Goal: Transaction & Acquisition: Download file/media

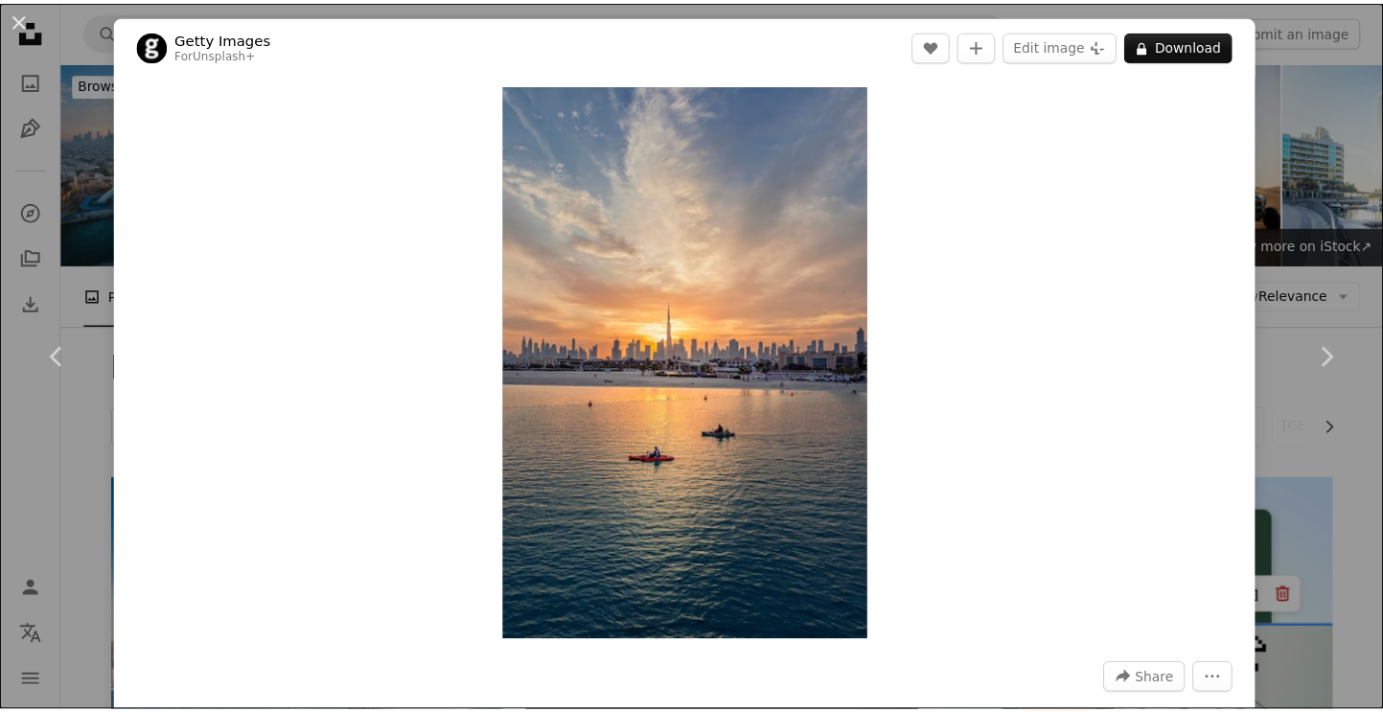
scroll to position [12941, 0]
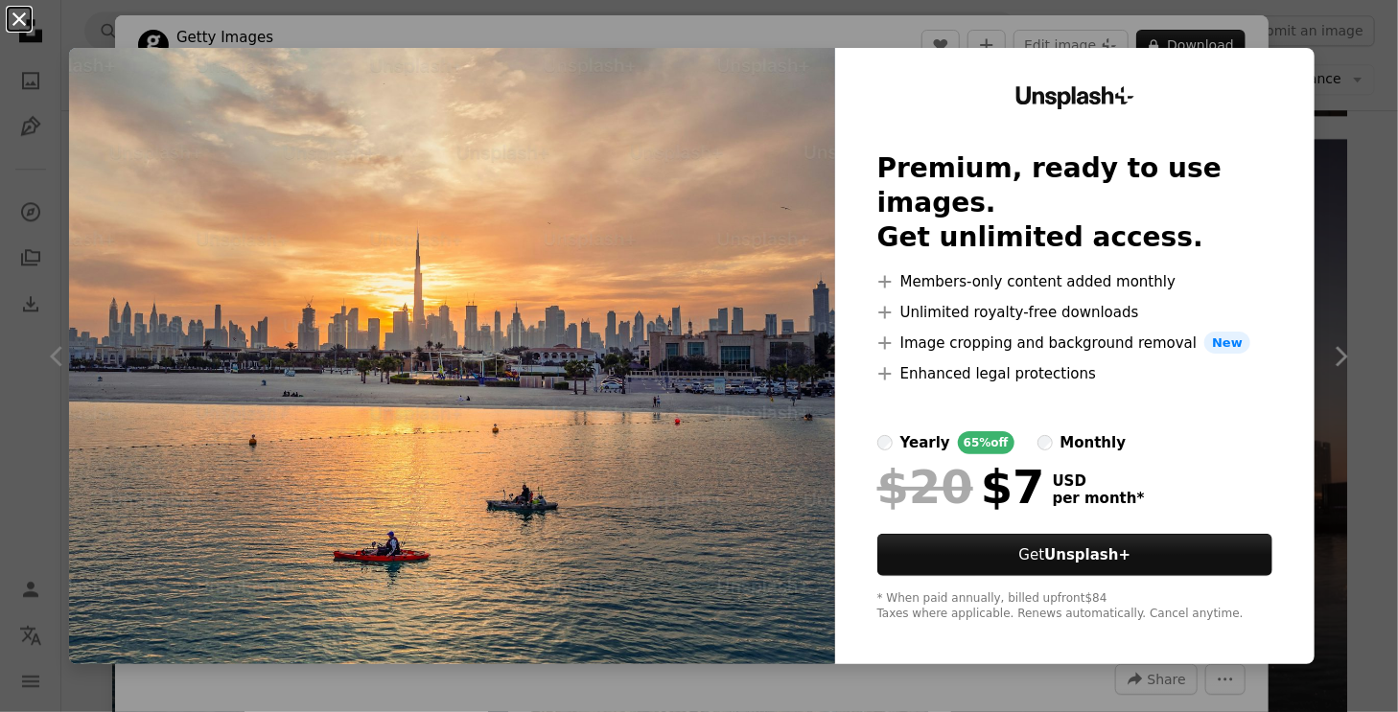
click at [17, 19] on button "An X shape" at bounding box center [19, 19] width 23 height 23
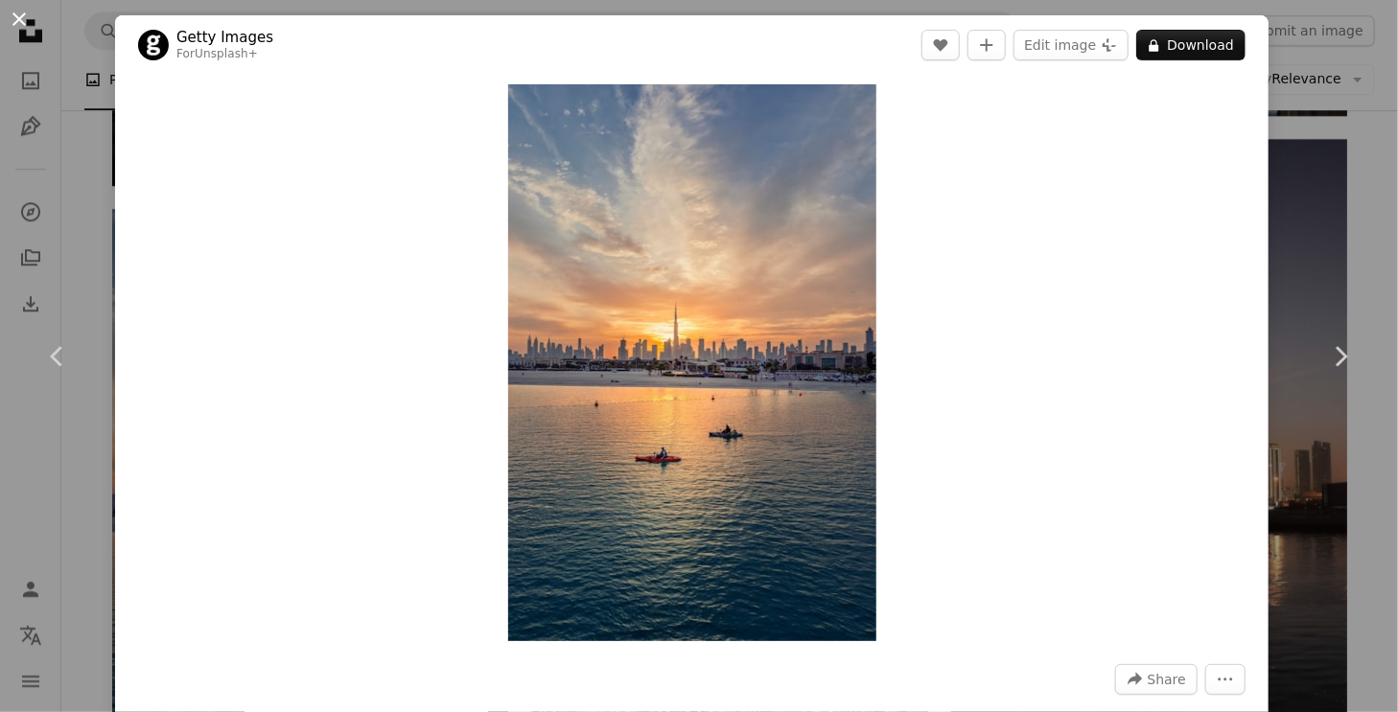
click at [9, 15] on button "An X shape" at bounding box center [19, 19] width 23 height 23
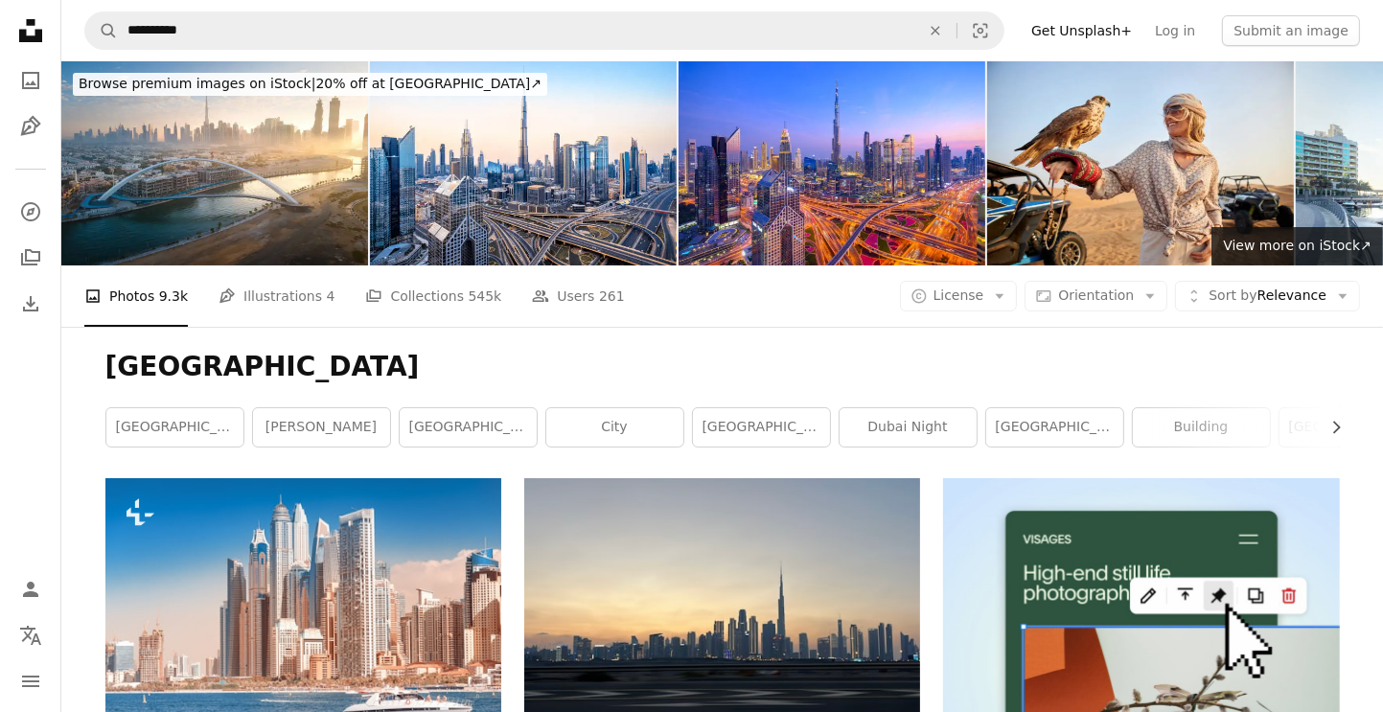
scroll to position [96, 0]
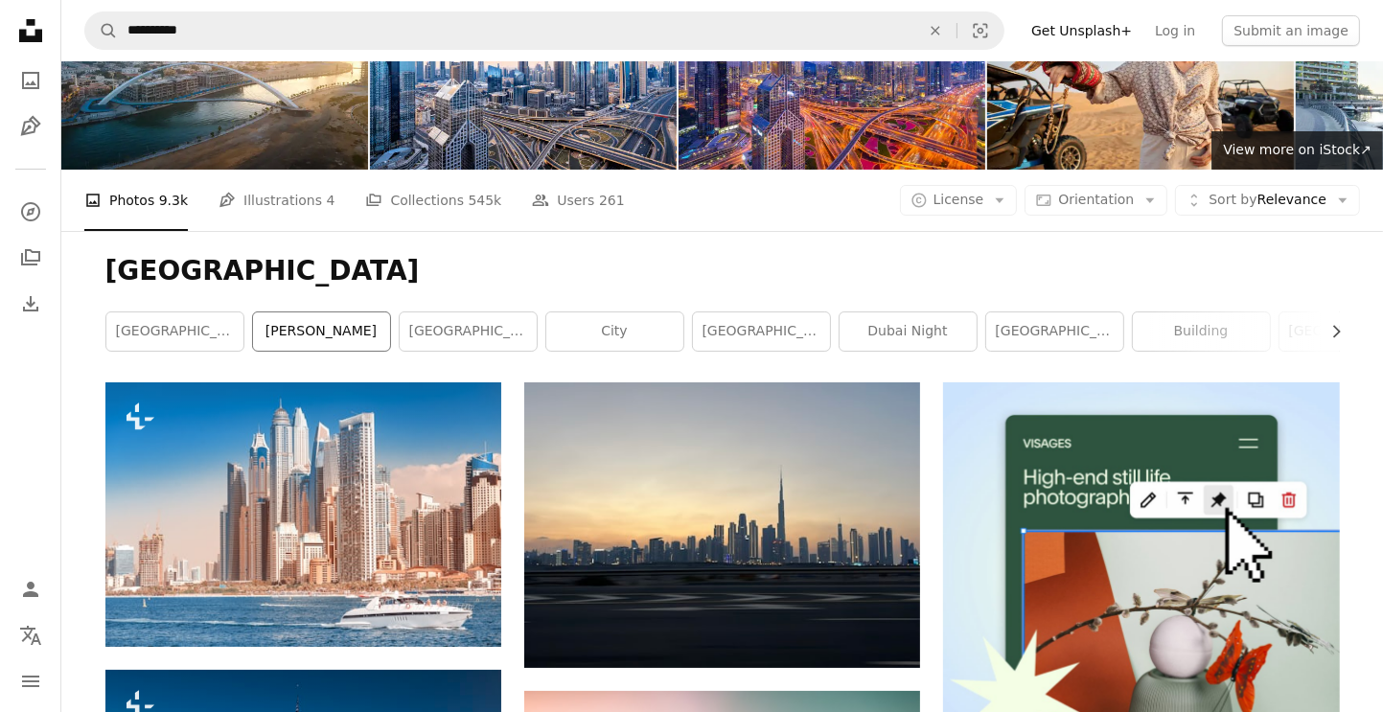
click at [341, 333] on link "[PERSON_NAME]" at bounding box center [321, 332] width 137 height 38
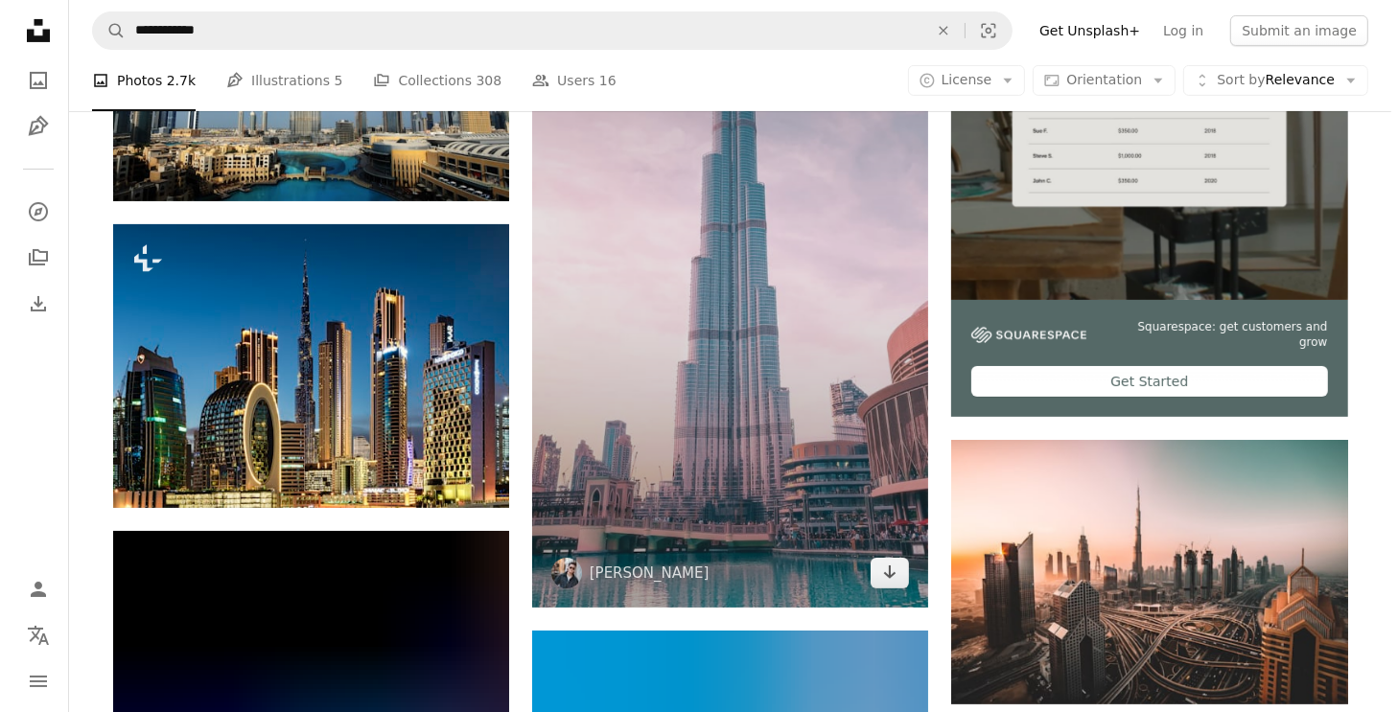
scroll to position [671, 0]
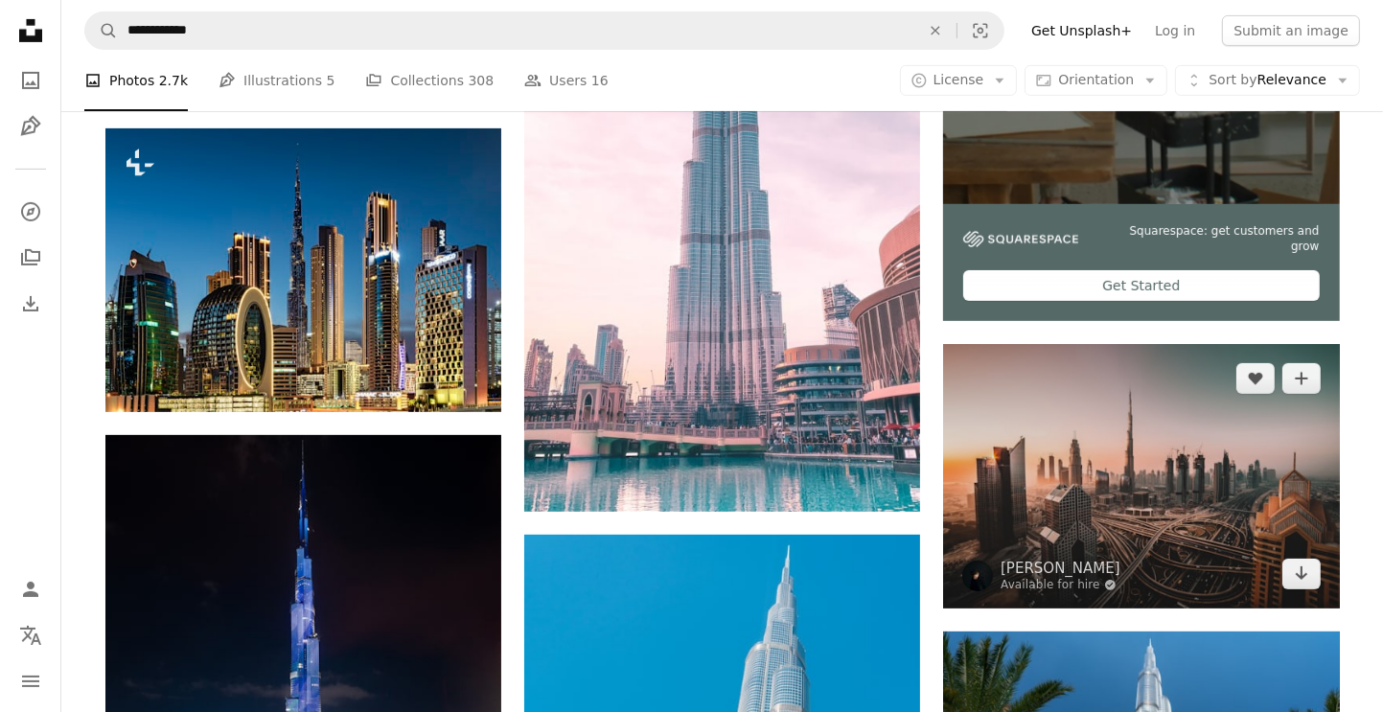
click at [1043, 435] on img at bounding box center [1141, 476] width 396 height 264
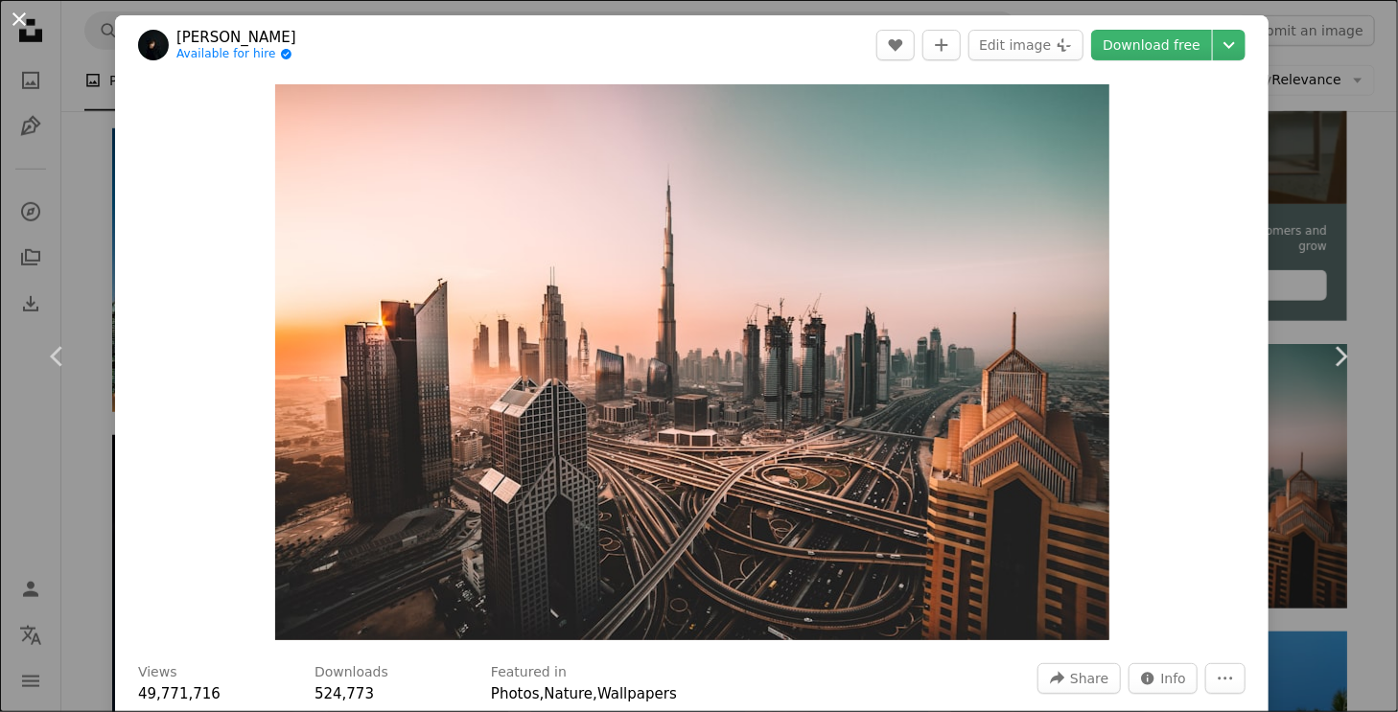
click at [19, 11] on button "An X shape" at bounding box center [19, 19] width 23 height 23
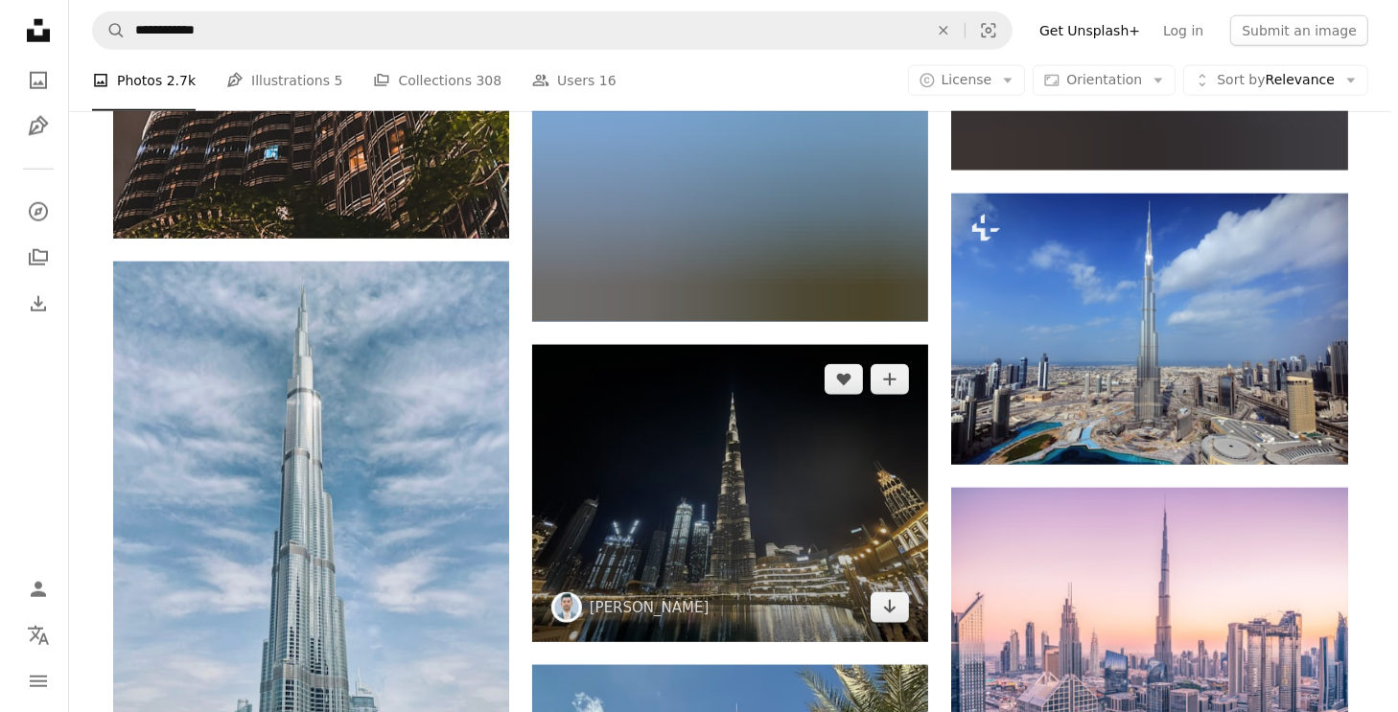
scroll to position [2301, 0]
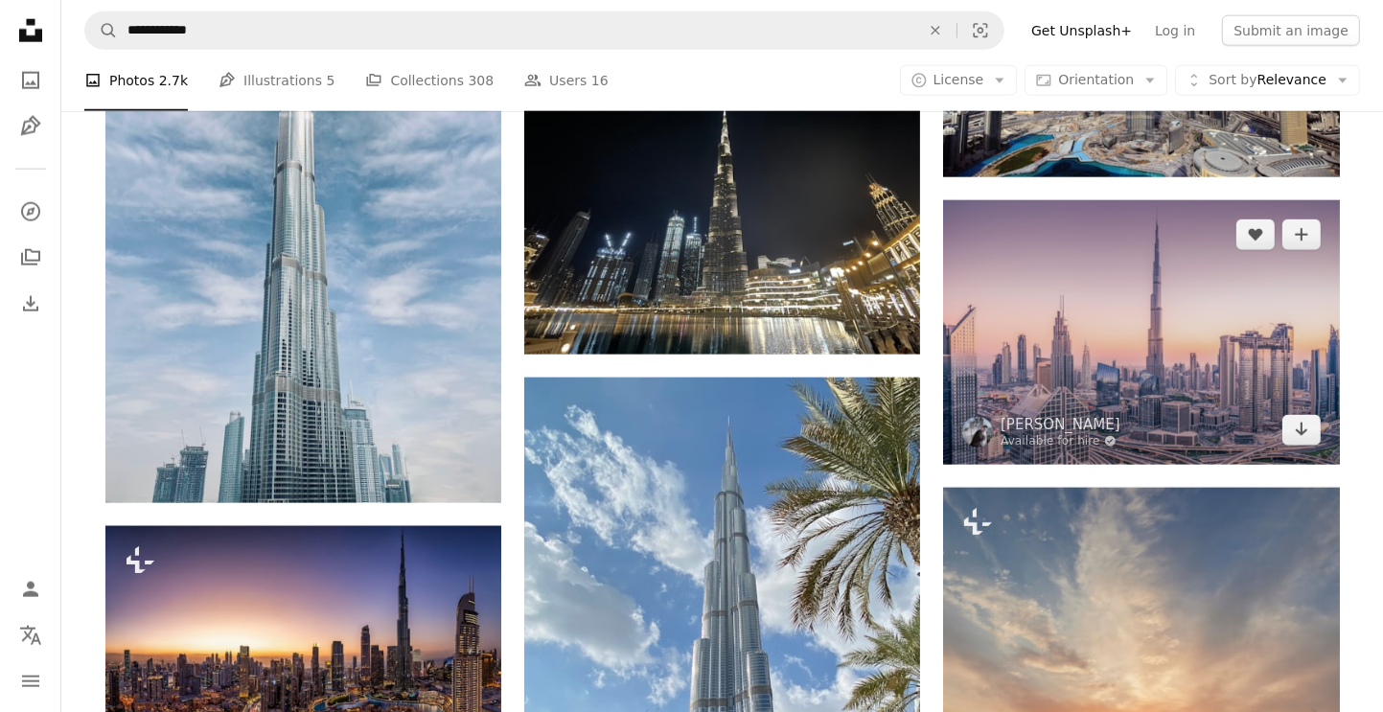
click at [1092, 333] on img at bounding box center [1141, 332] width 396 height 264
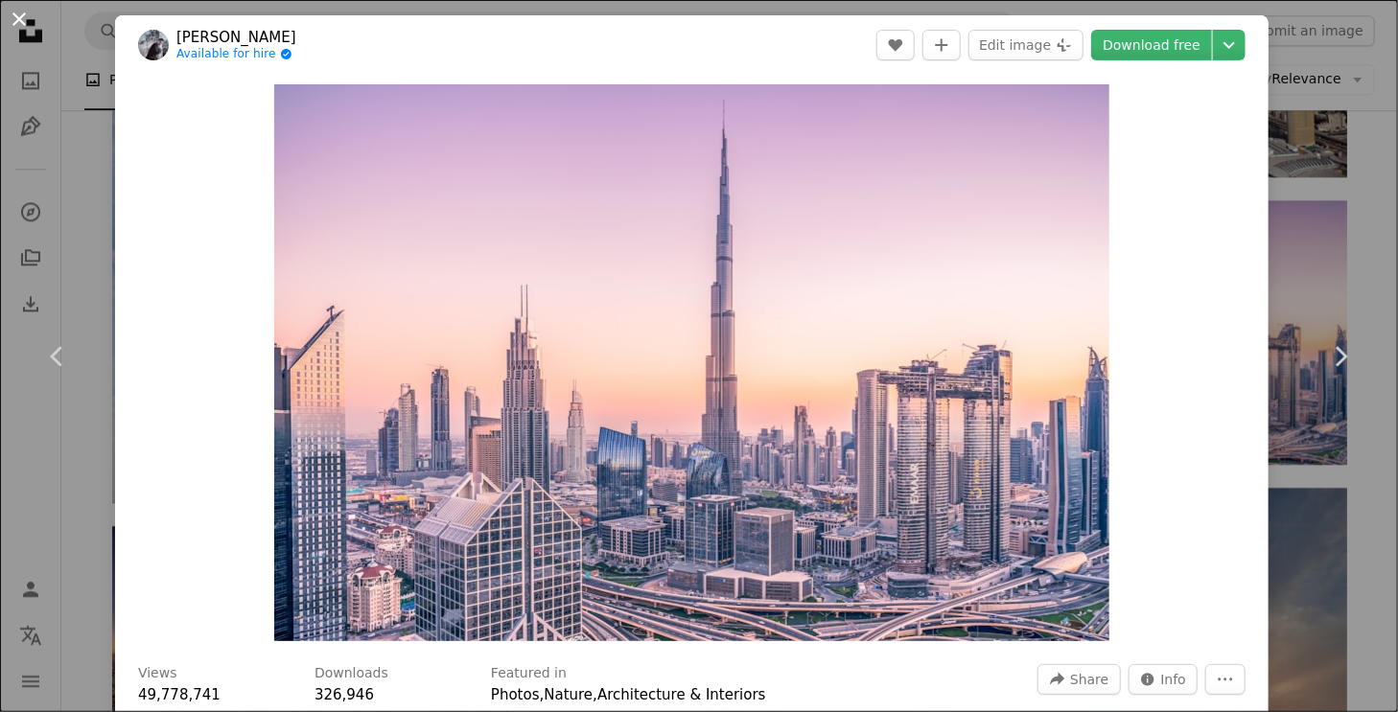
click at [19, 17] on button "An X shape" at bounding box center [19, 19] width 23 height 23
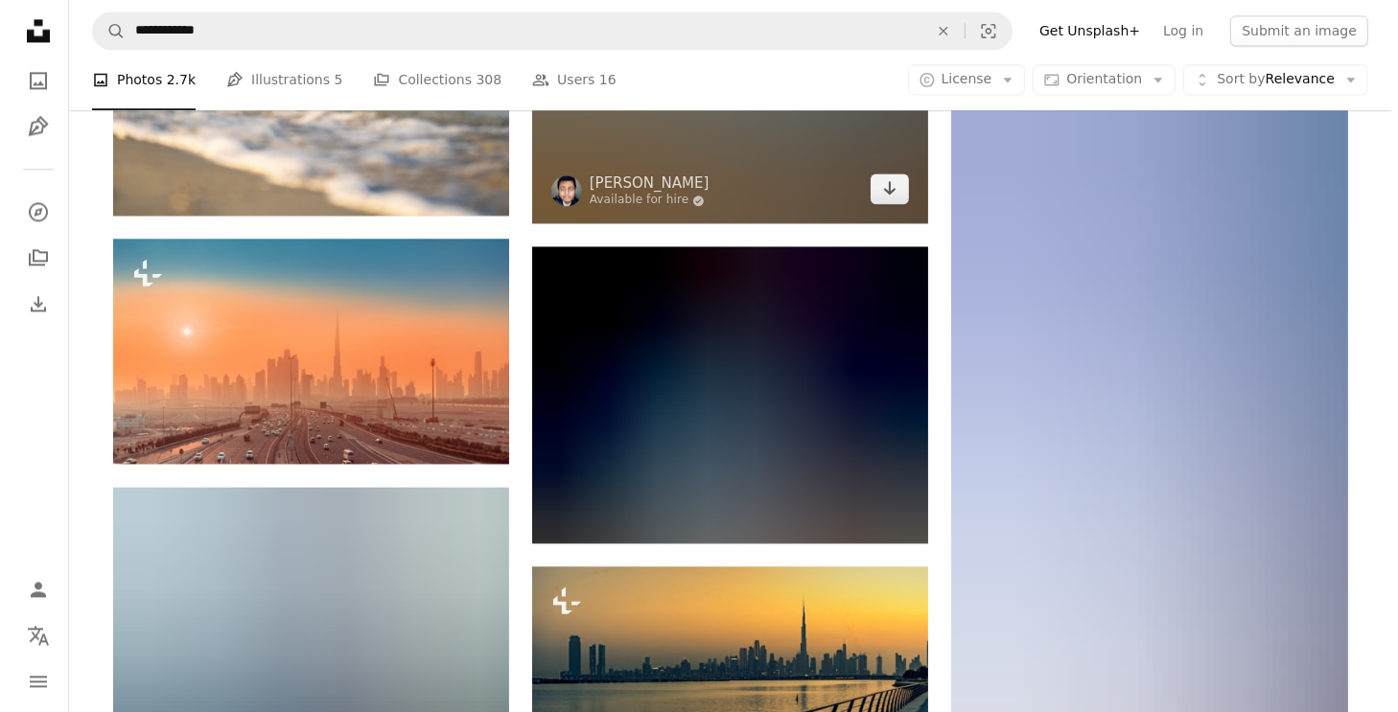
scroll to position [4314, 0]
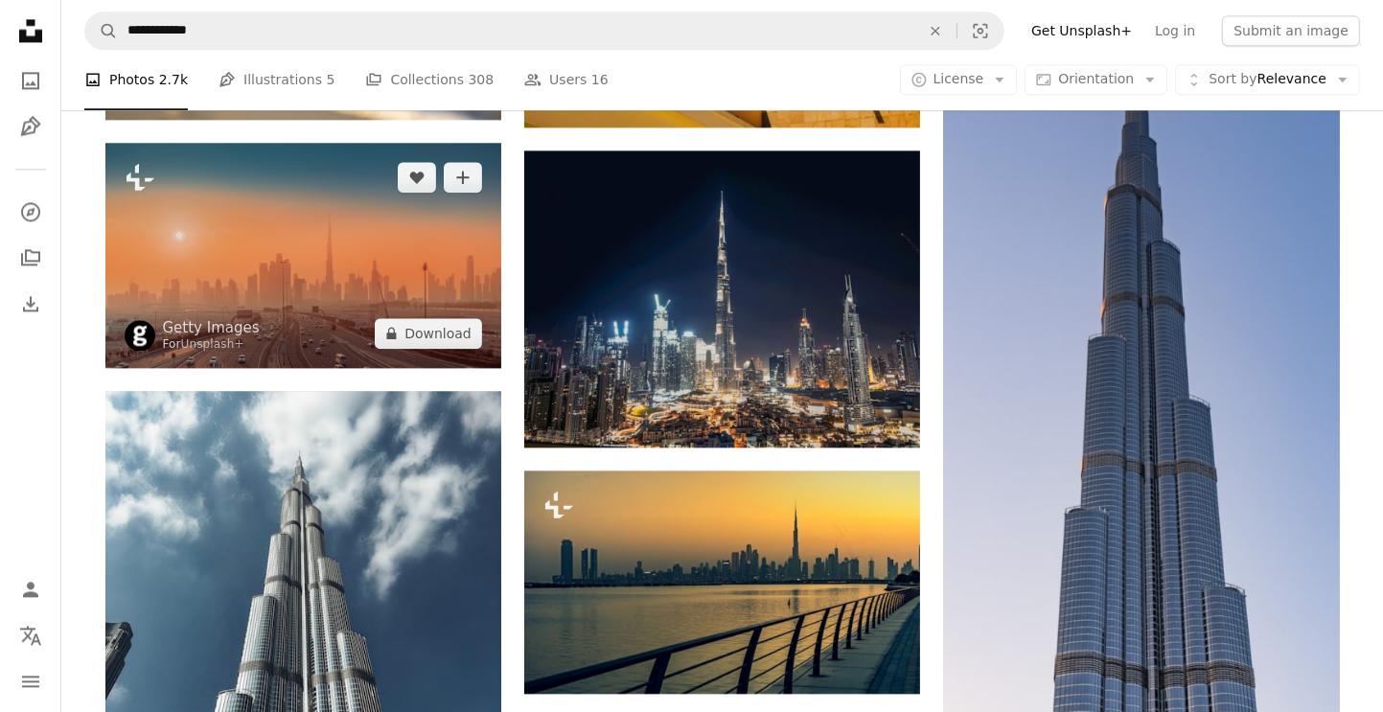
click at [238, 245] on img at bounding box center [303, 255] width 396 height 225
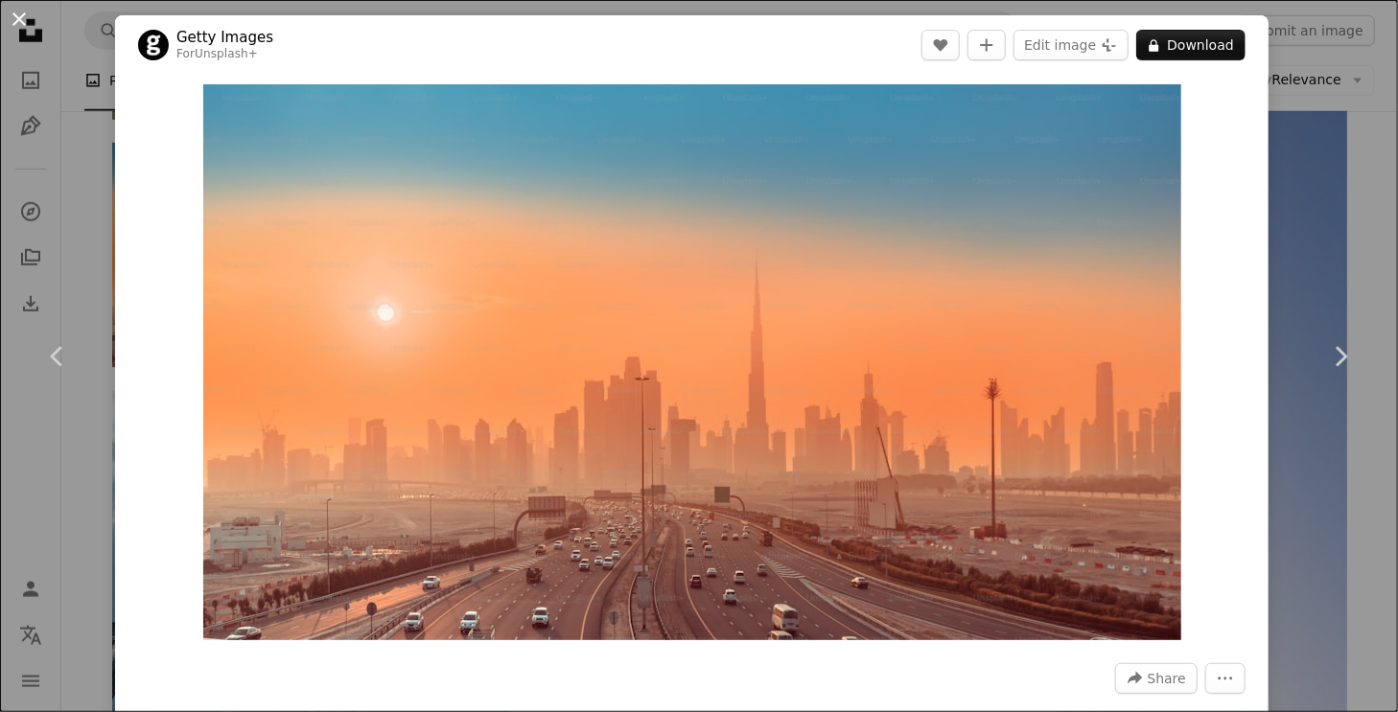
click at [18, 15] on button "An X shape" at bounding box center [19, 19] width 23 height 23
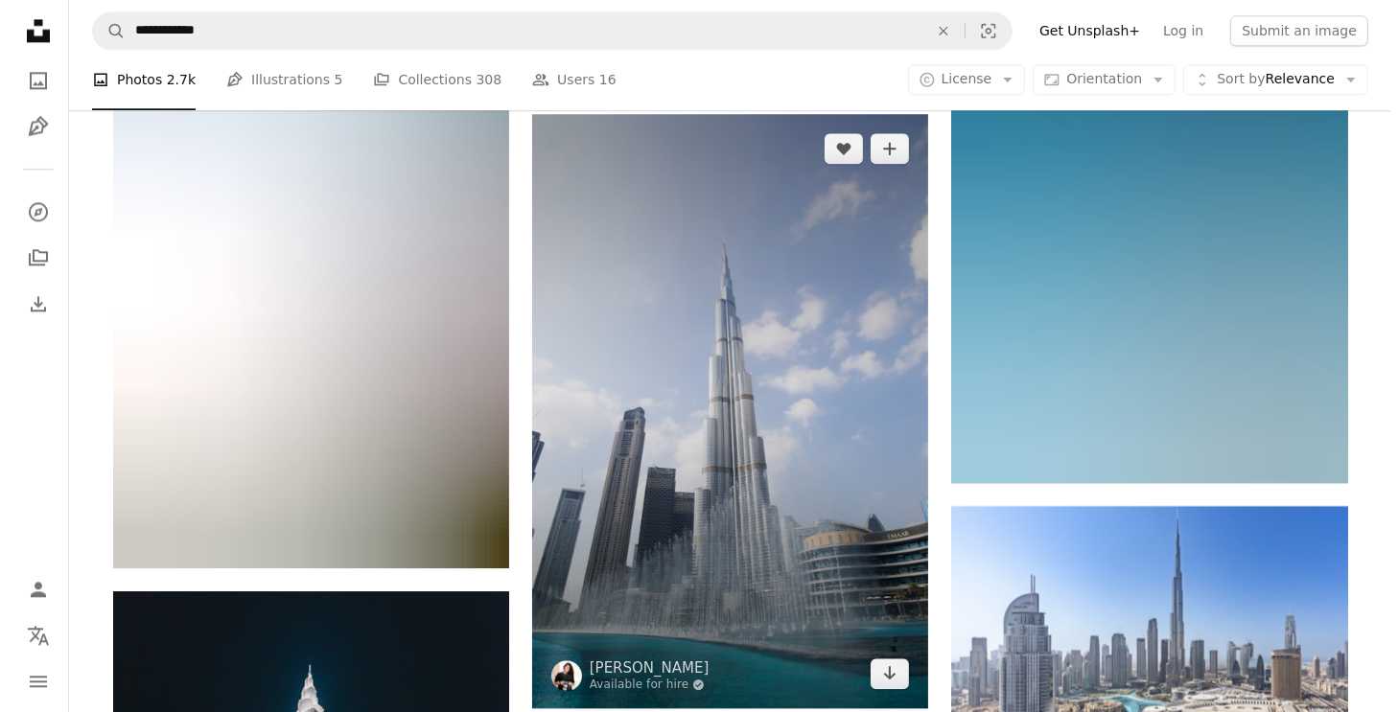
scroll to position [11600, 0]
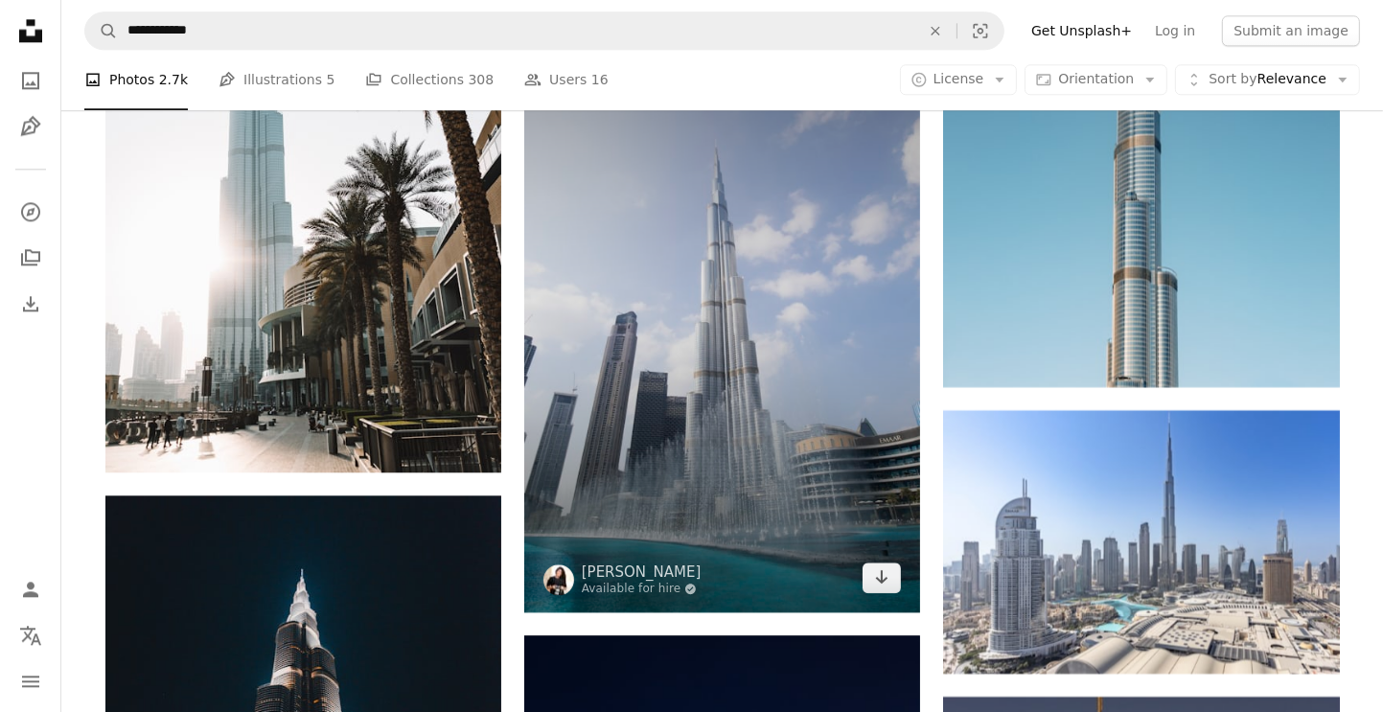
click at [769, 329] on img at bounding box center [722, 315] width 396 height 594
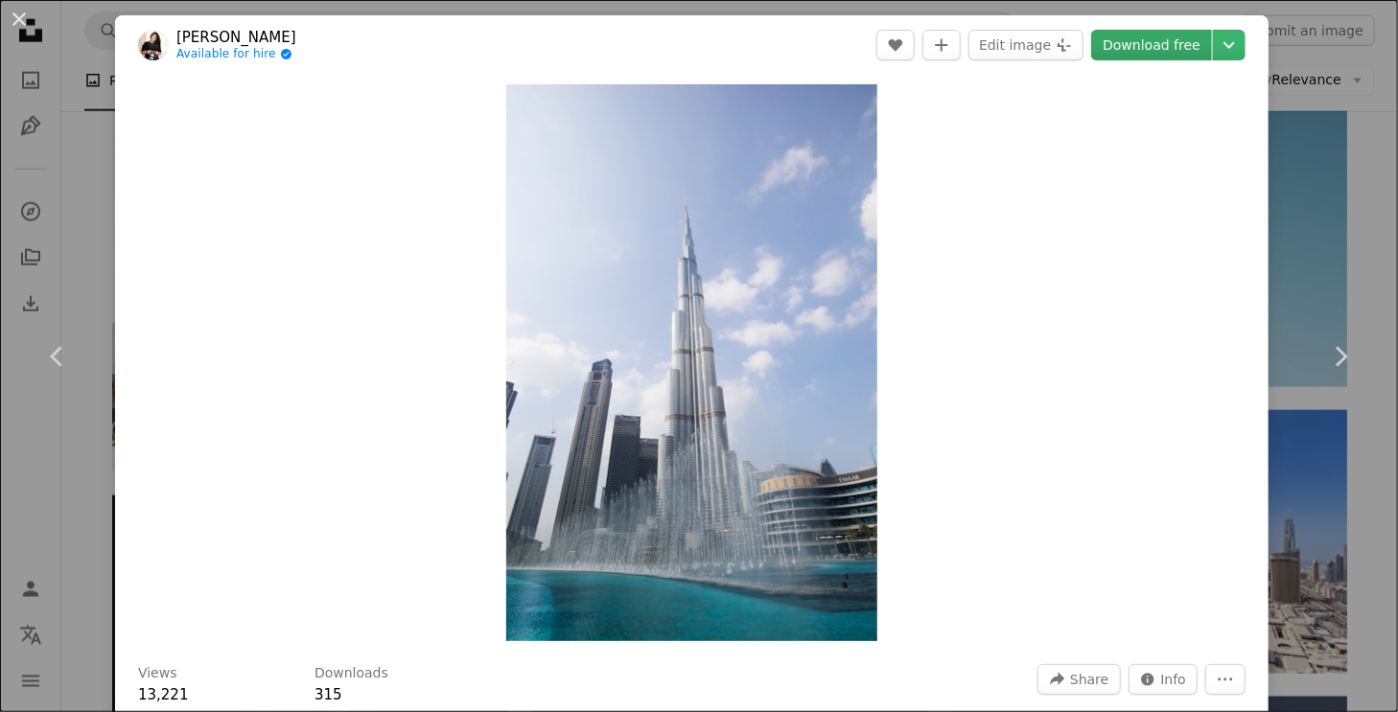
click at [1159, 41] on link "Download free" at bounding box center [1151, 45] width 121 height 31
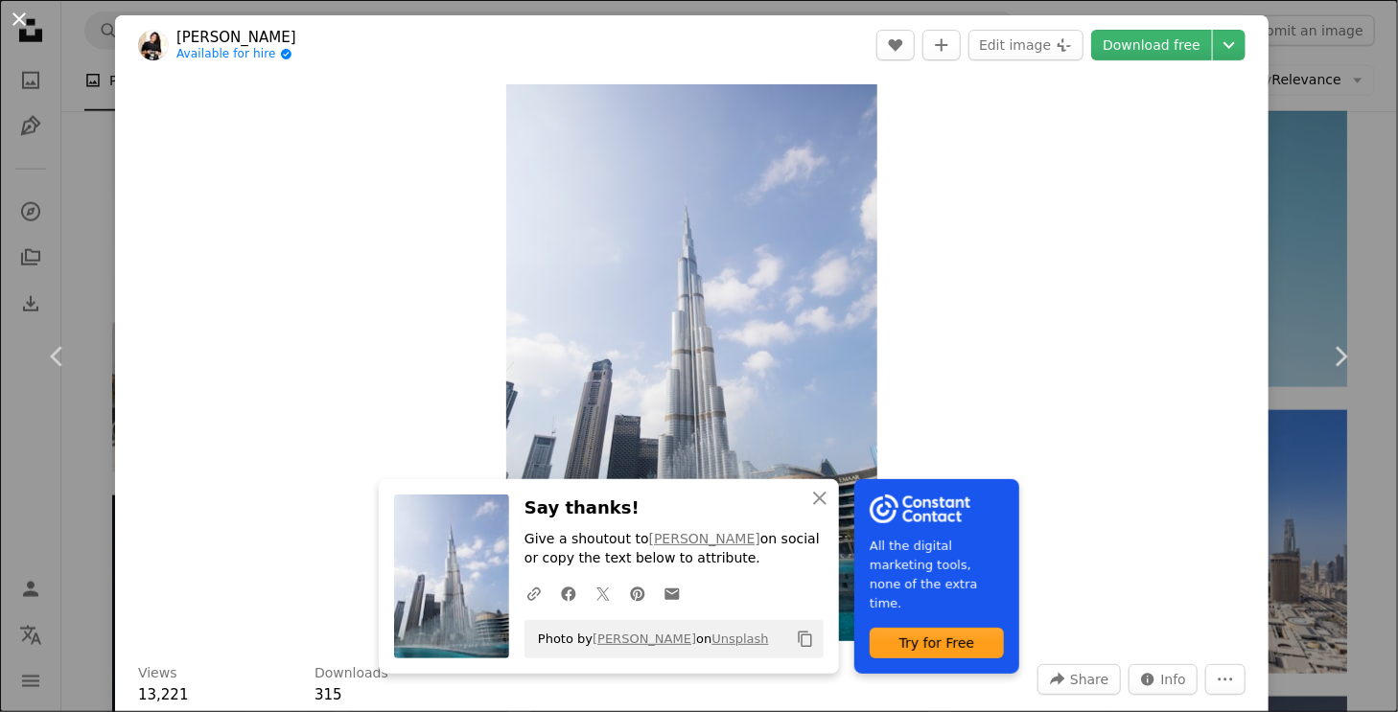
click at [12, 17] on button "An X shape" at bounding box center [19, 19] width 23 height 23
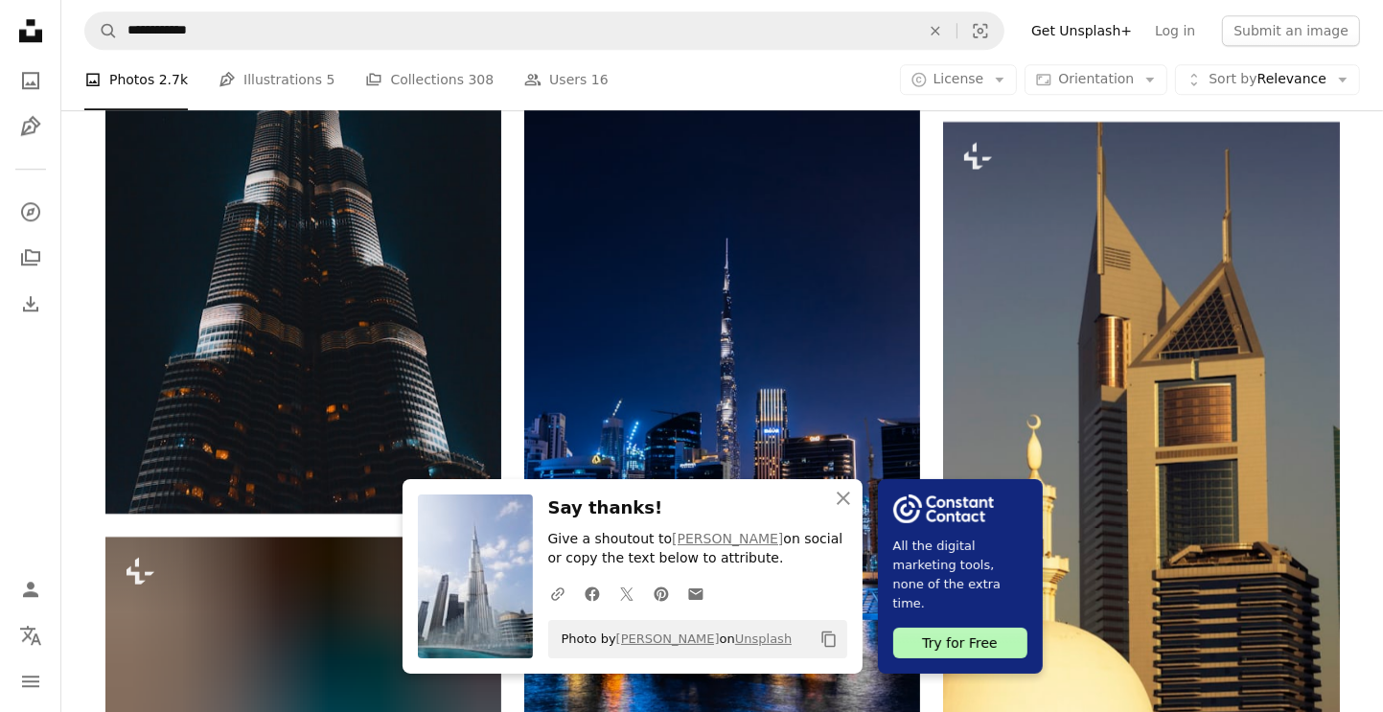
scroll to position [12271, 0]
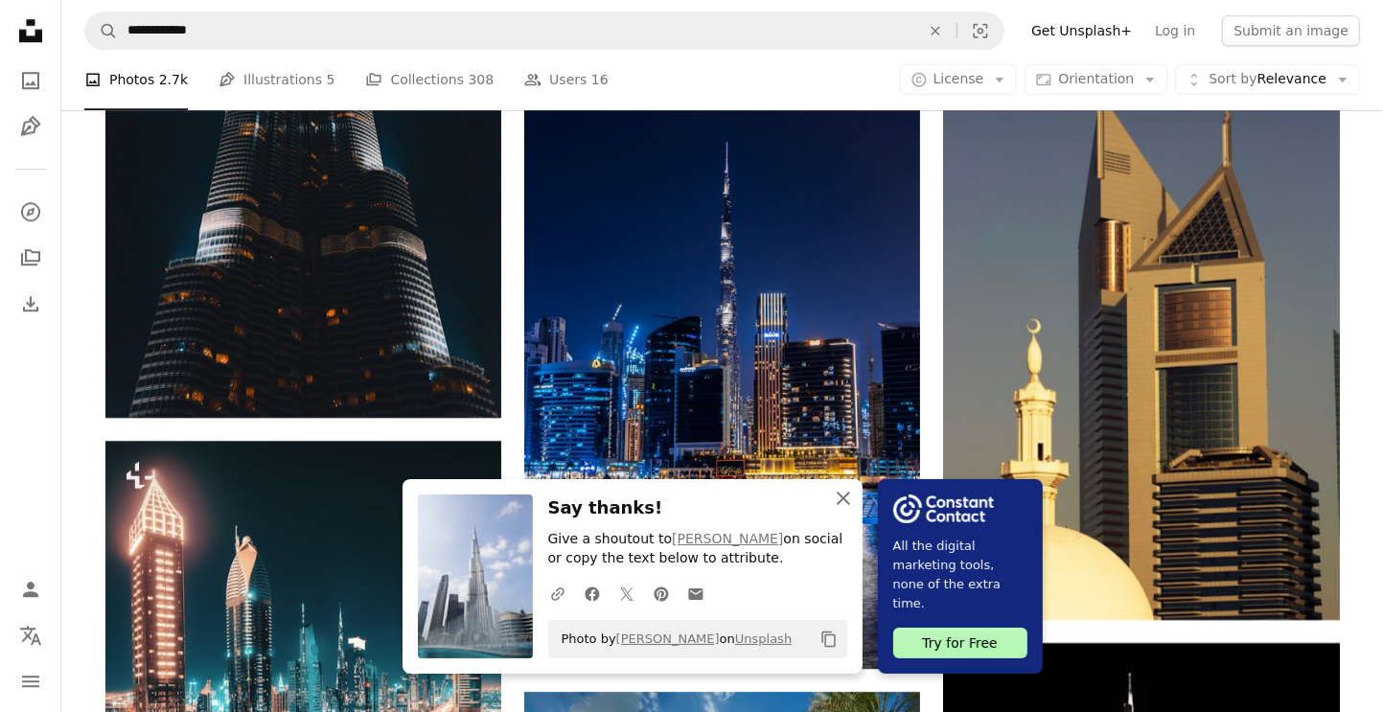
click at [848, 498] on icon "An X shape" at bounding box center [843, 498] width 23 height 23
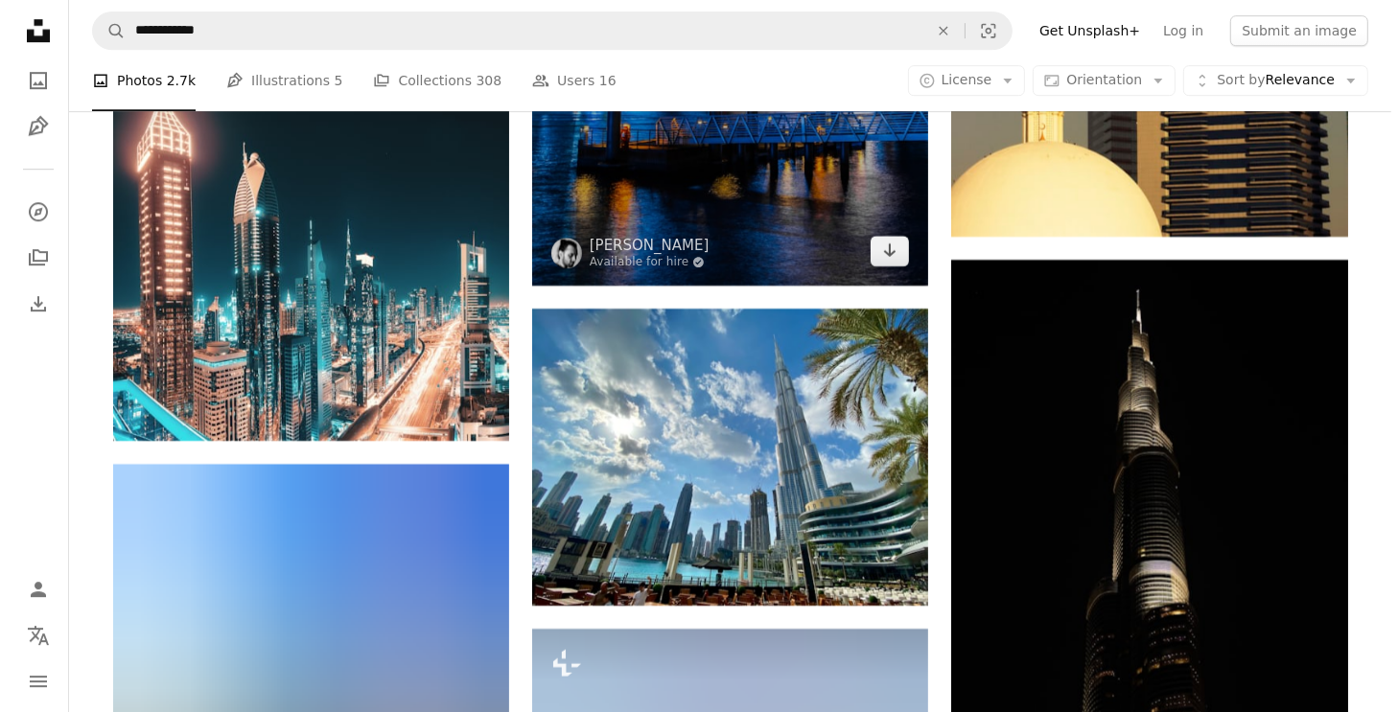
scroll to position [12750, 0]
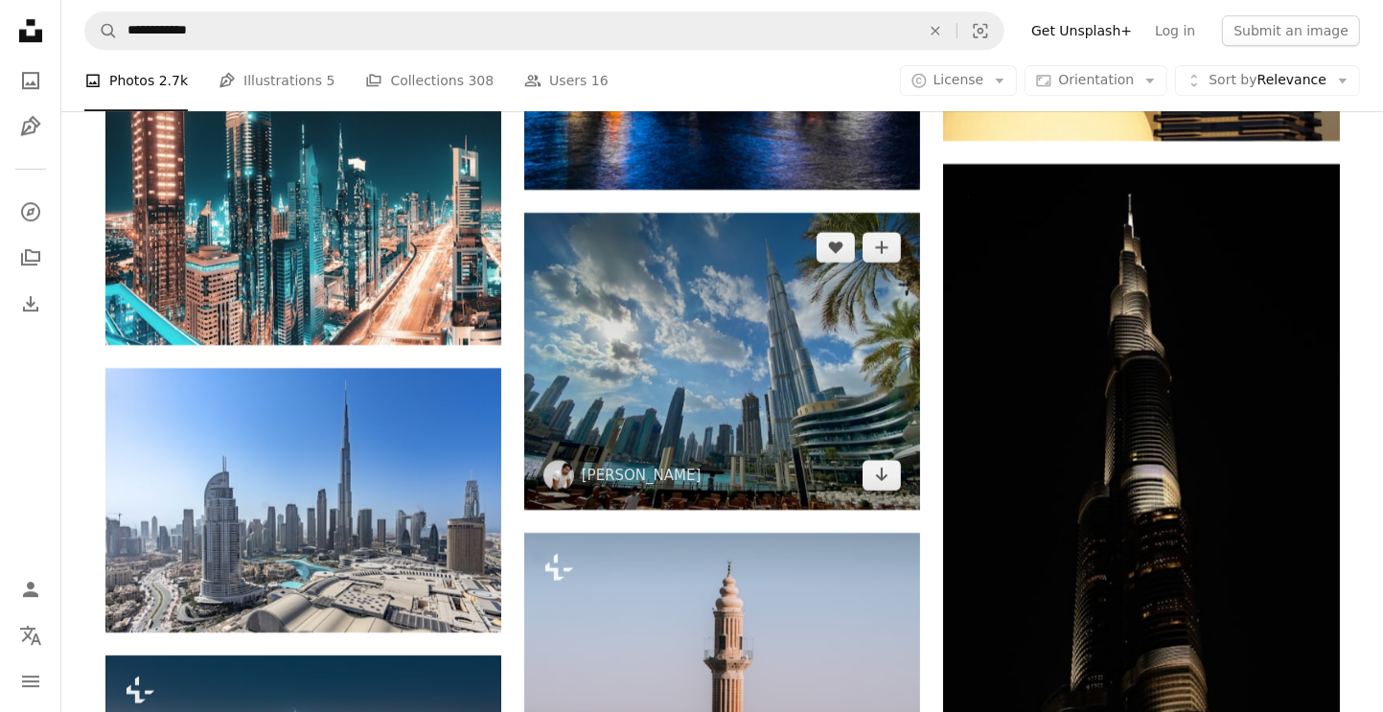
click at [766, 373] on img at bounding box center [722, 361] width 396 height 297
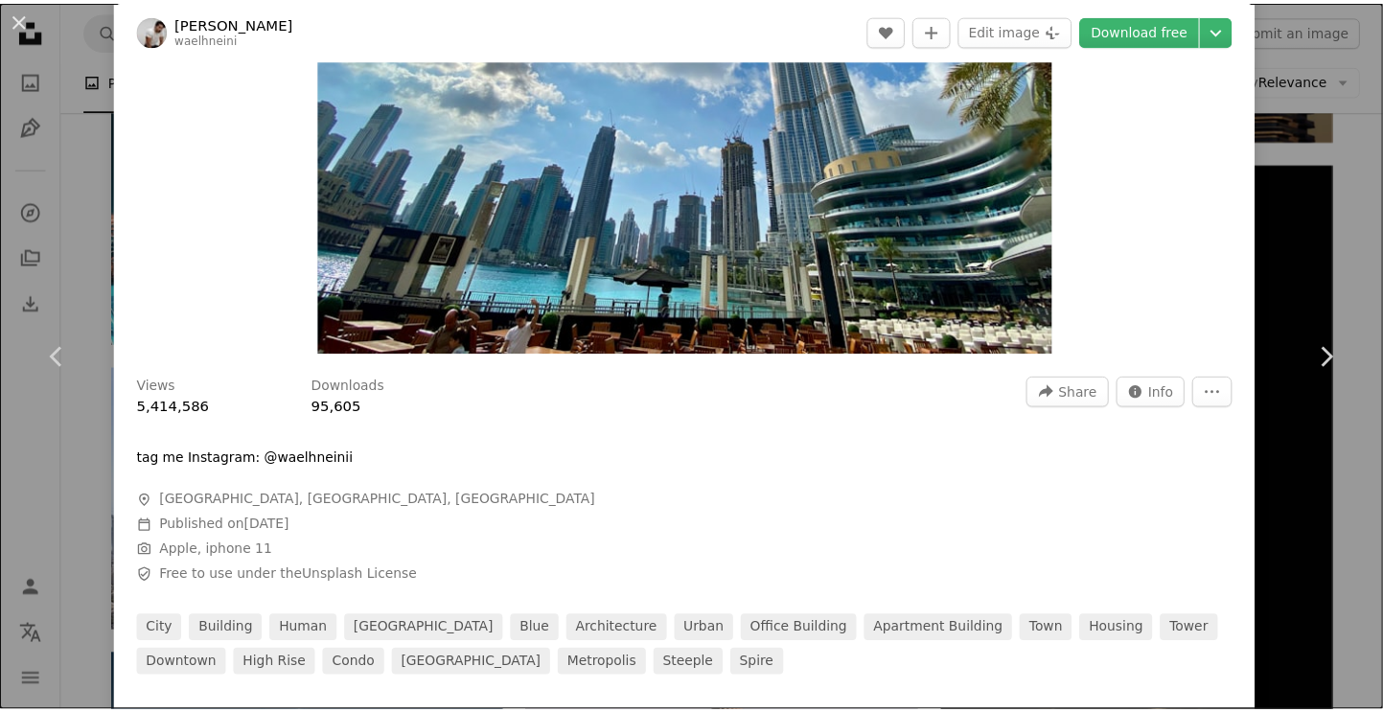
scroll to position [96, 0]
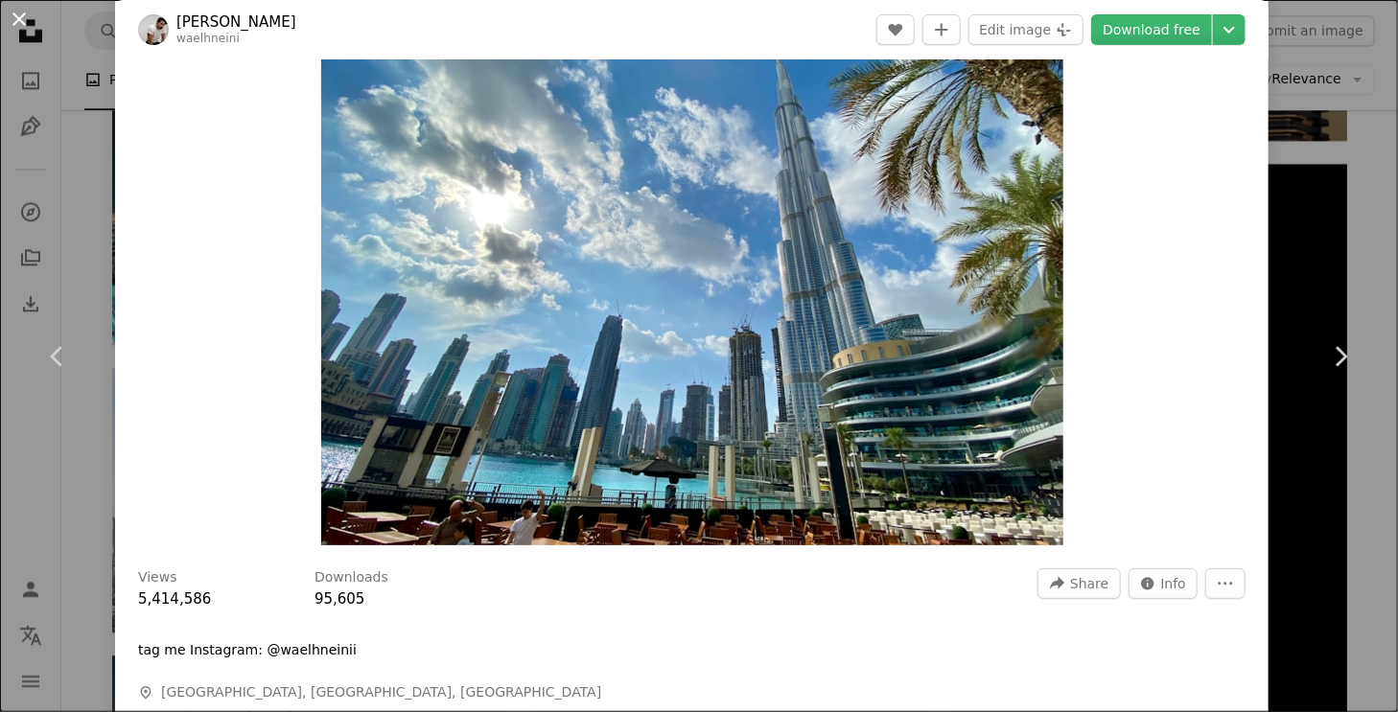
click at [15, 18] on button "An X shape" at bounding box center [19, 19] width 23 height 23
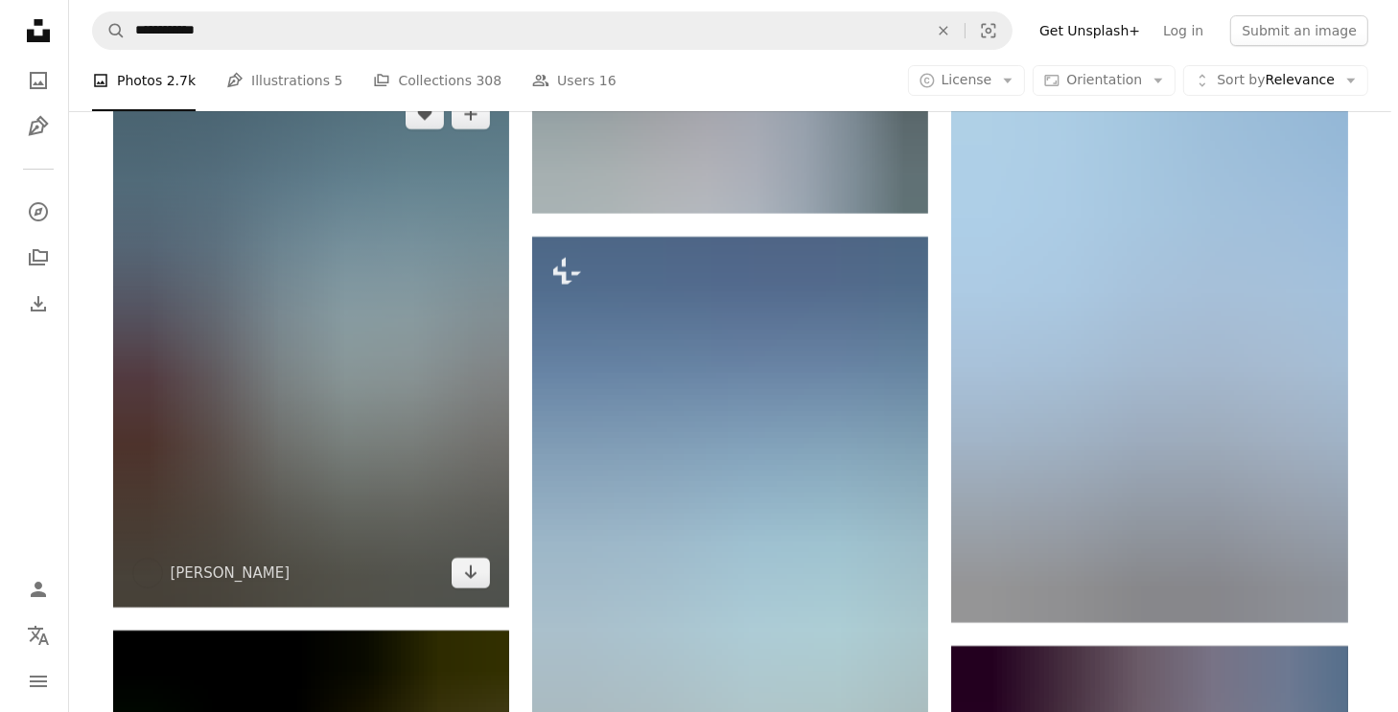
scroll to position [13517, 0]
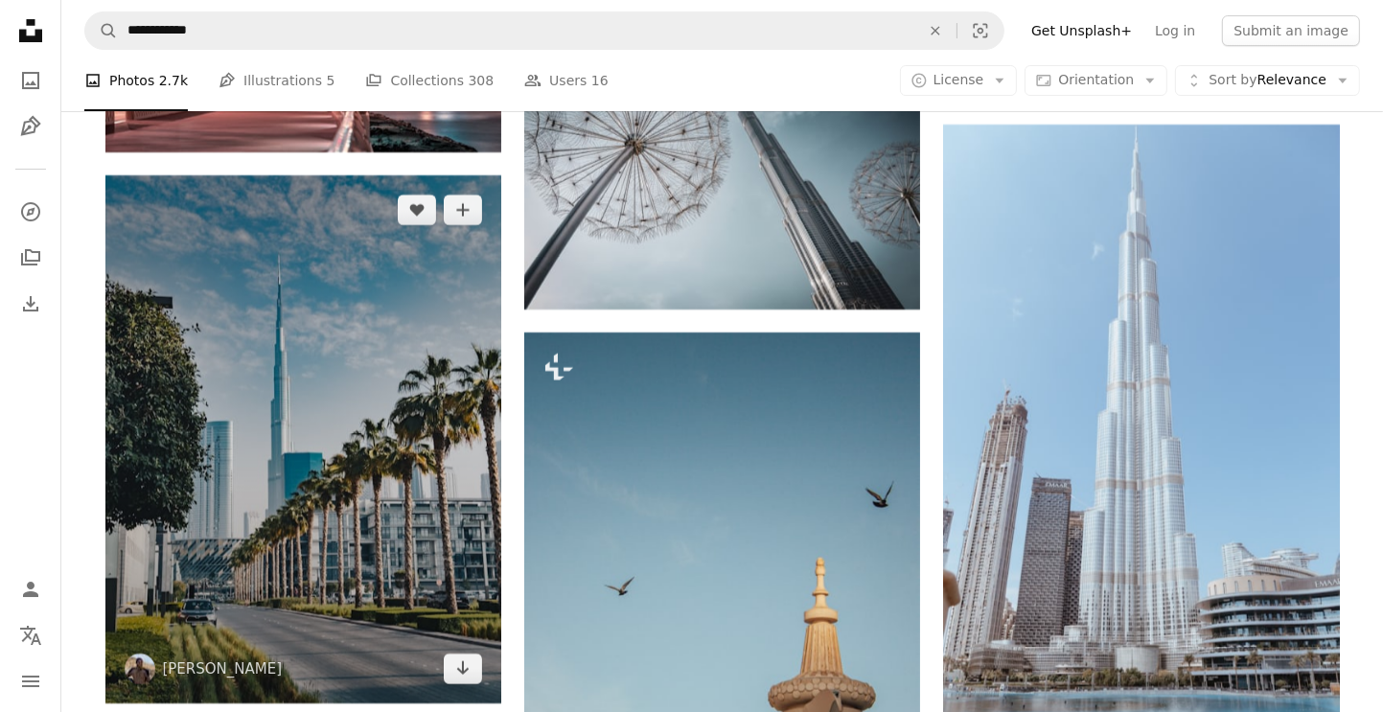
click at [314, 322] on img at bounding box center [303, 439] width 396 height 528
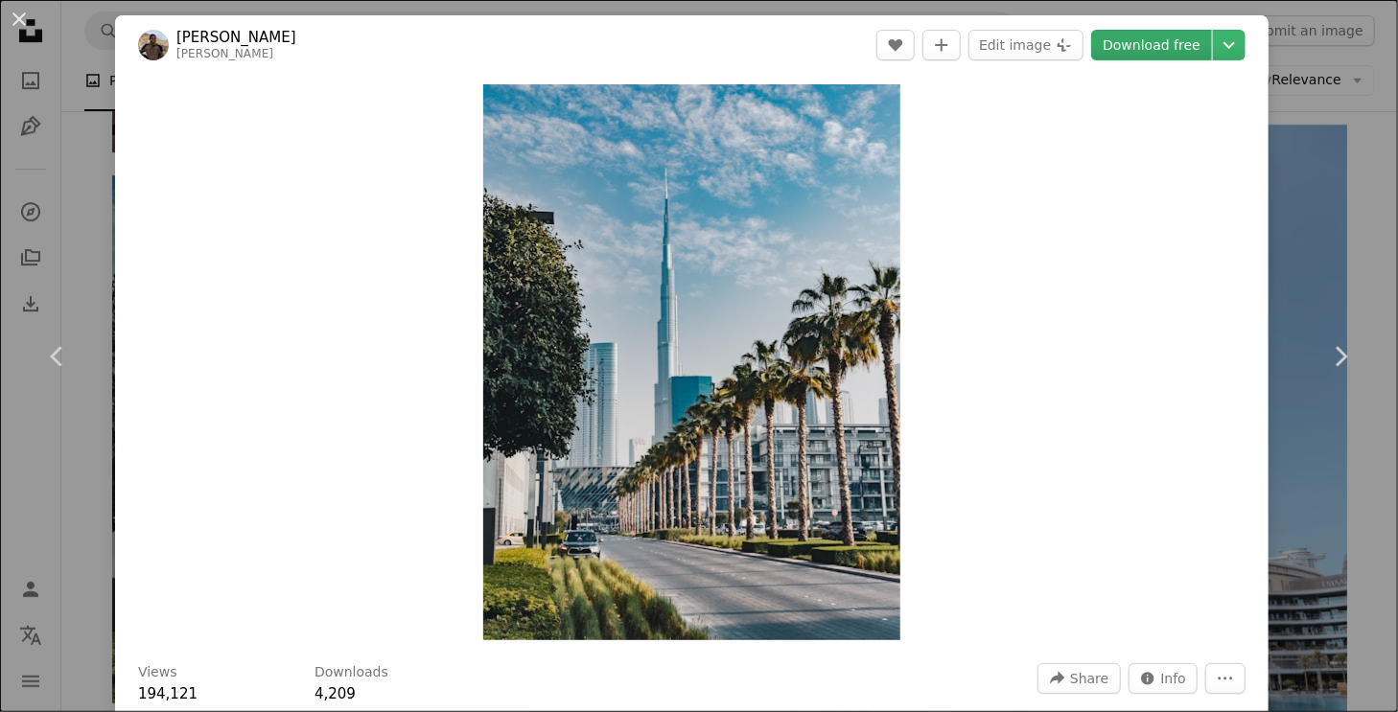
click at [1142, 46] on link "Download free" at bounding box center [1151, 45] width 121 height 31
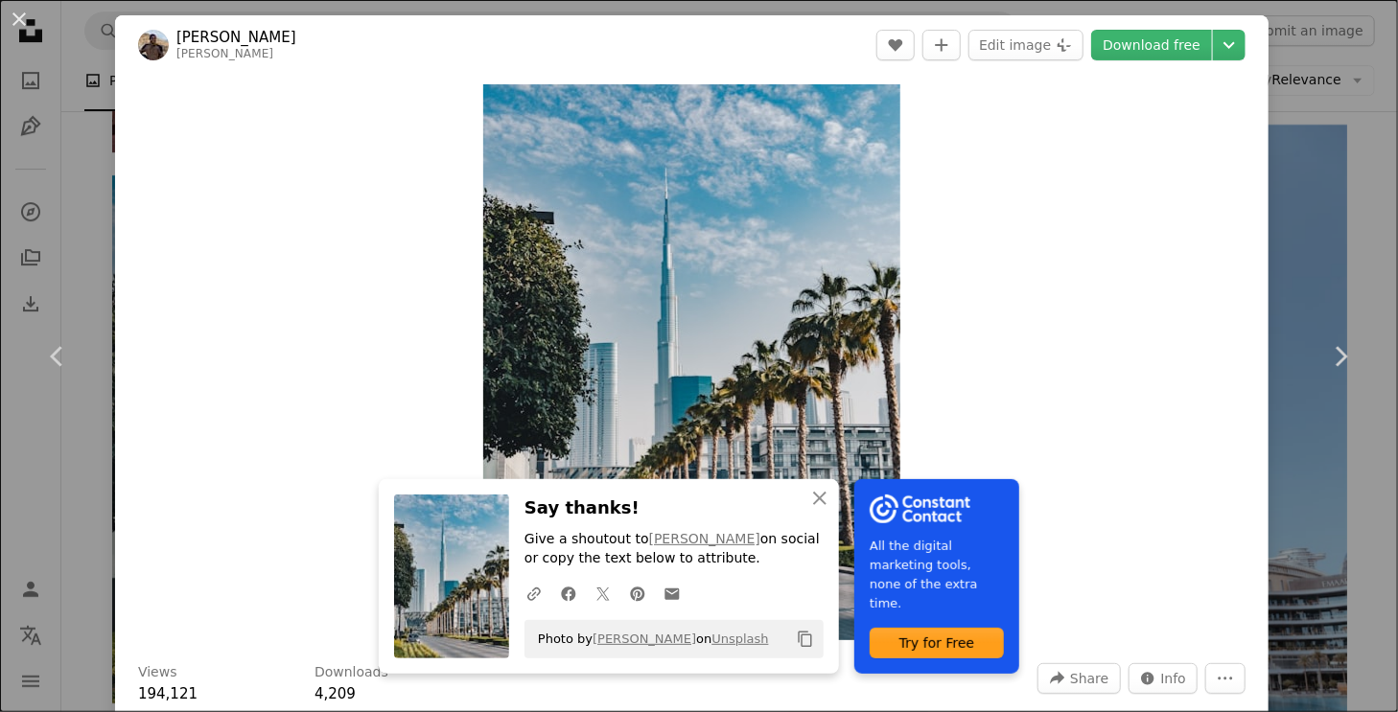
click at [236, 235] on div "Zoom in" at bounding box center [691, 362] width 1153 height 575
click at [15, 14] on button "An X shape" at bounding box center [19, 19] width 23 height 23
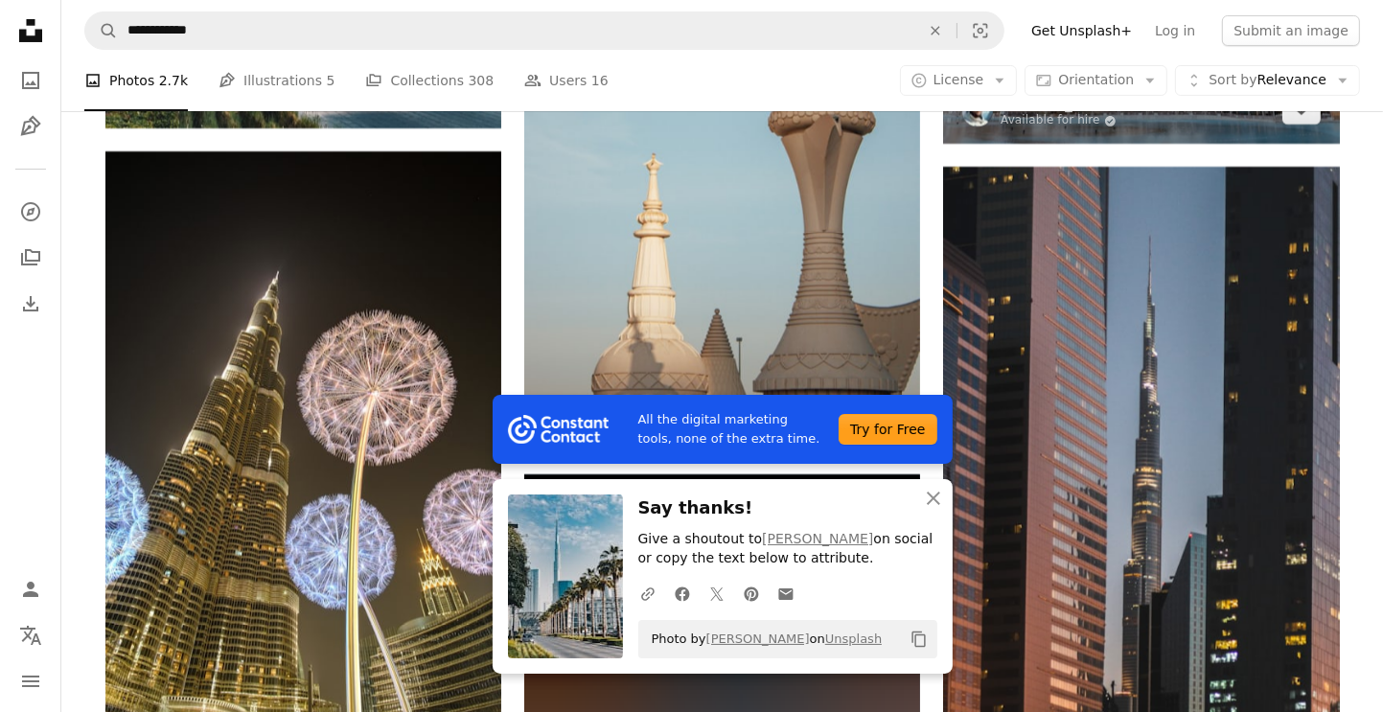
scroll to position [13900, 0]
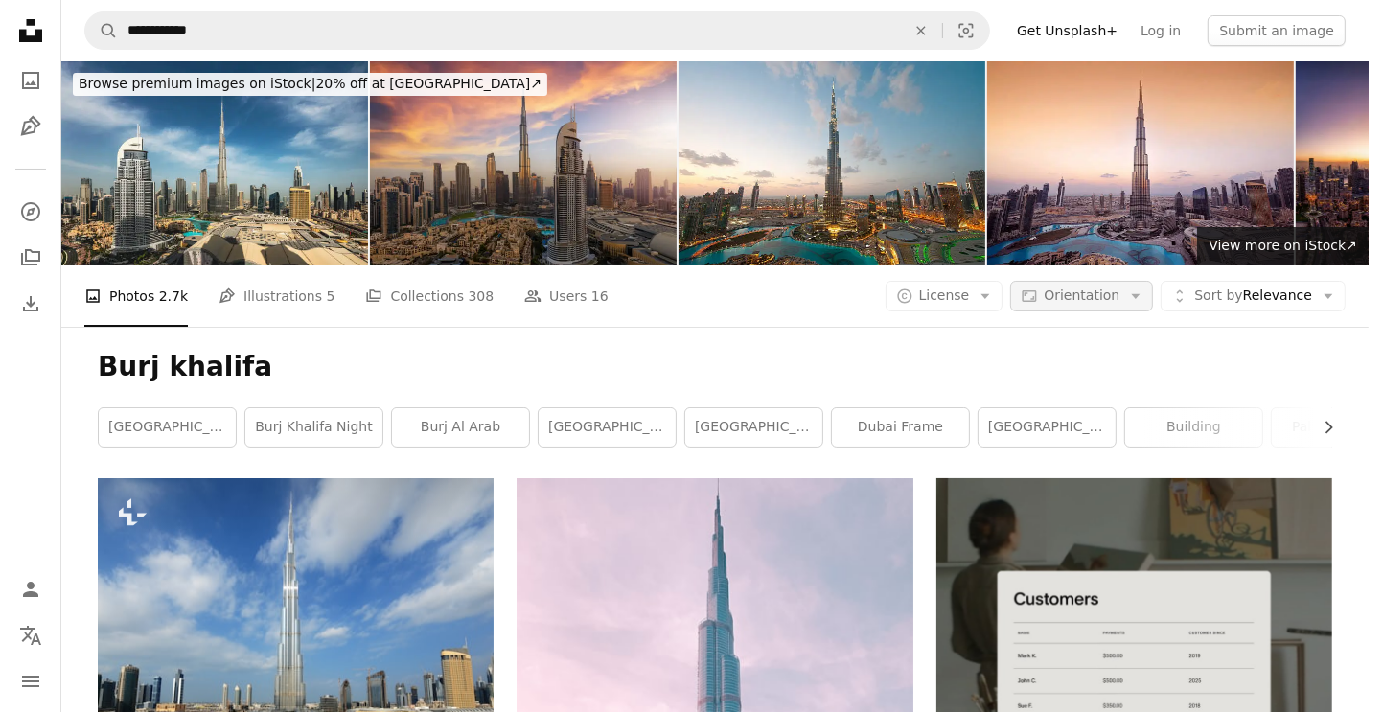
click at [1120, 288] on span "Orientation" at bounding box center [1082, 295] width 76 height 15
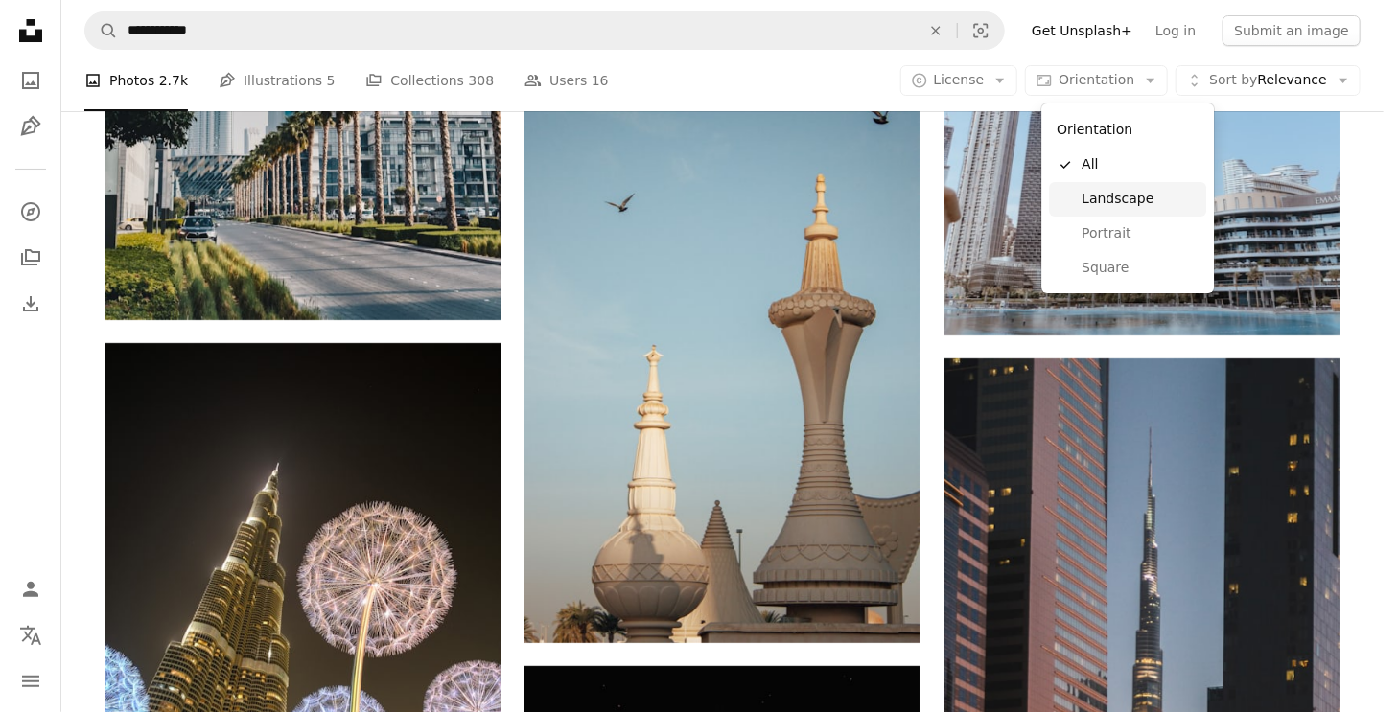
click at [1101, 202] on span "Landscape" at bounding box center [1139, 199] width 117 height 19
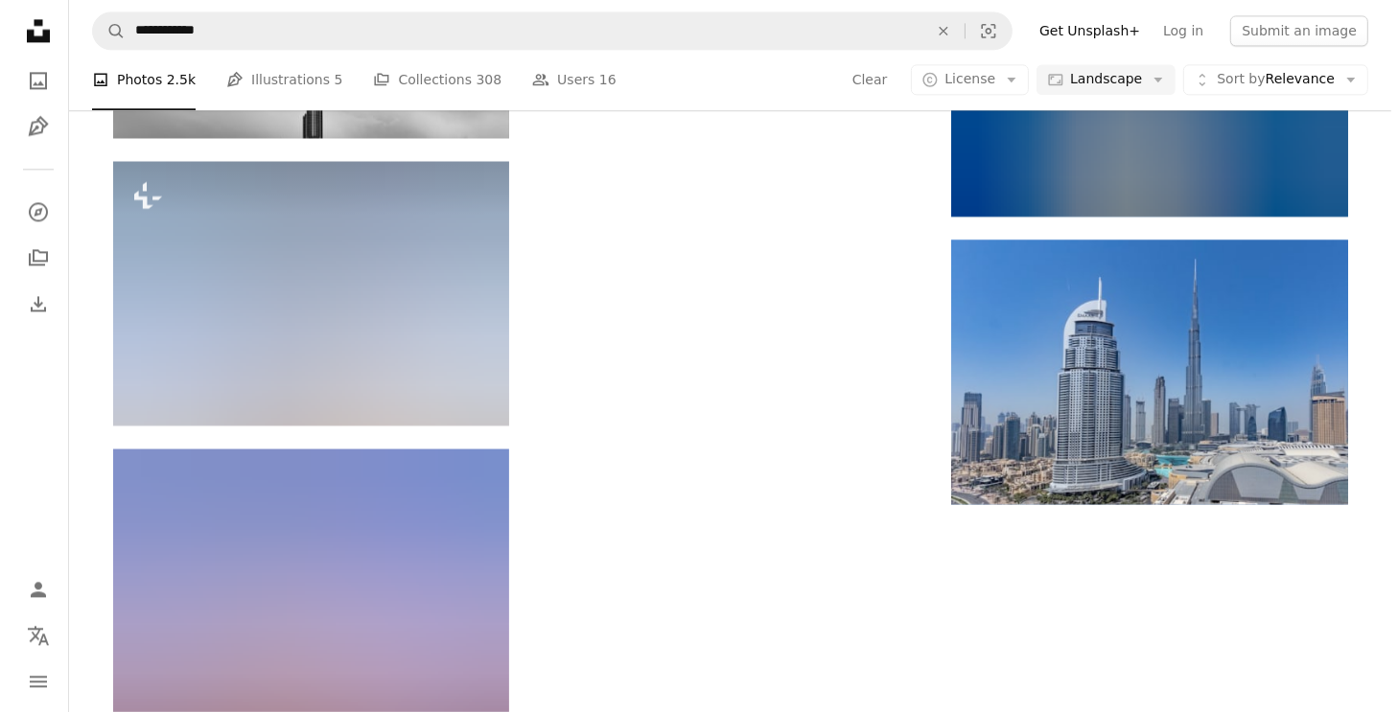
scroll to position [863, 0]
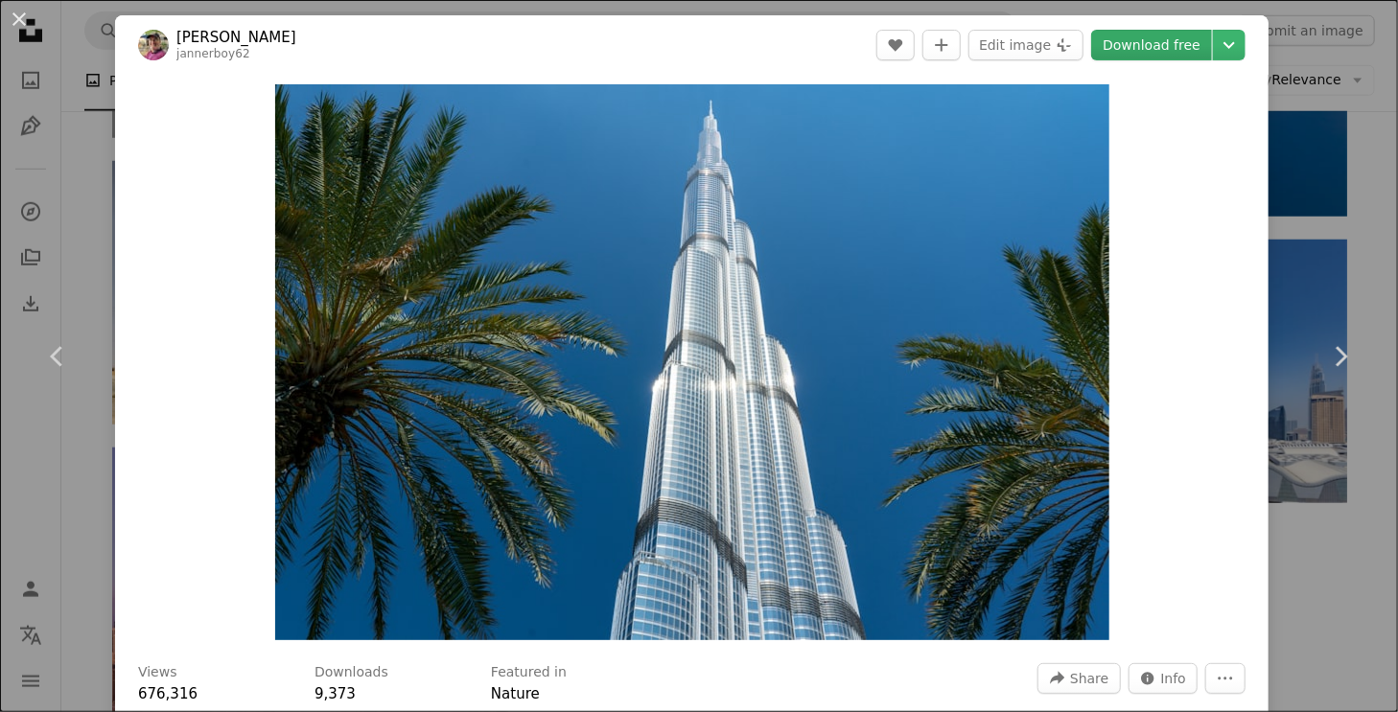
click at [1153, 40] on link "Download free" at bounding box center [1151, 45] width 121 height 31
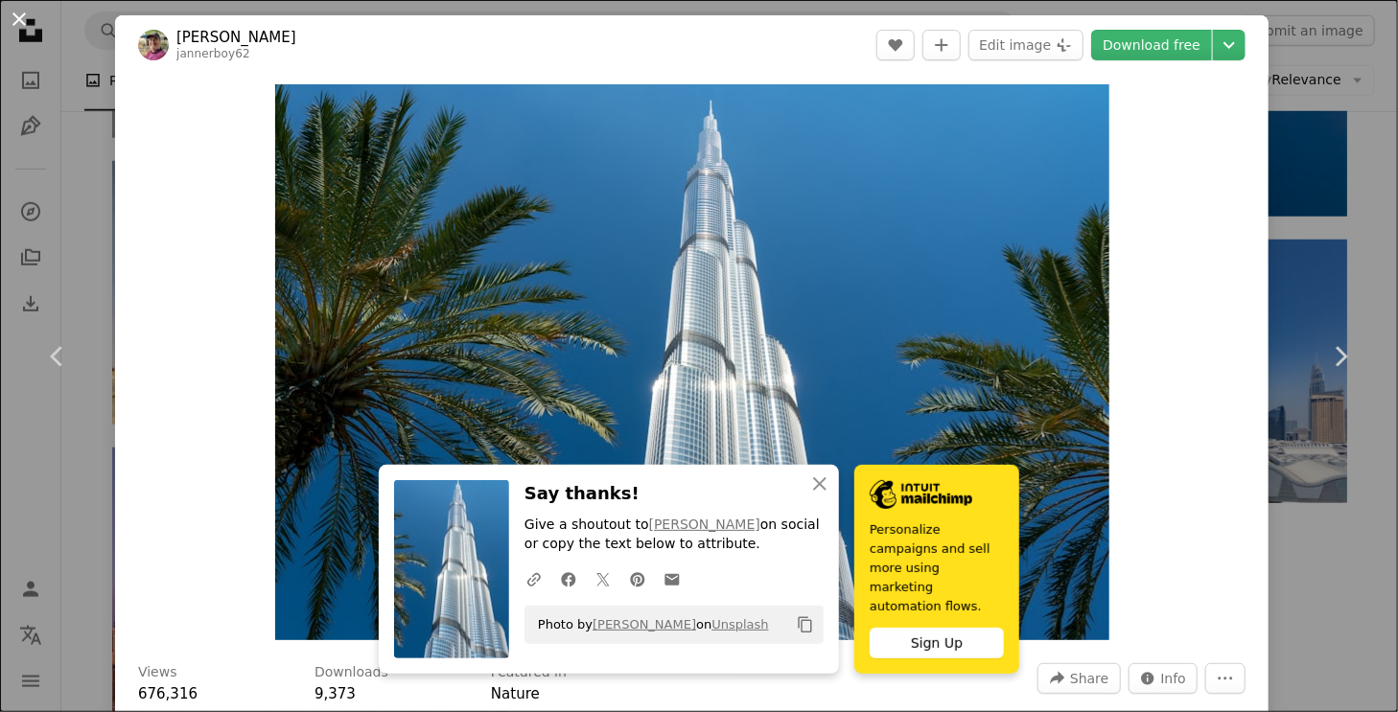
click at [24, 8] on button "An X shape" at bounding box center [19, 19] width 23 height 23
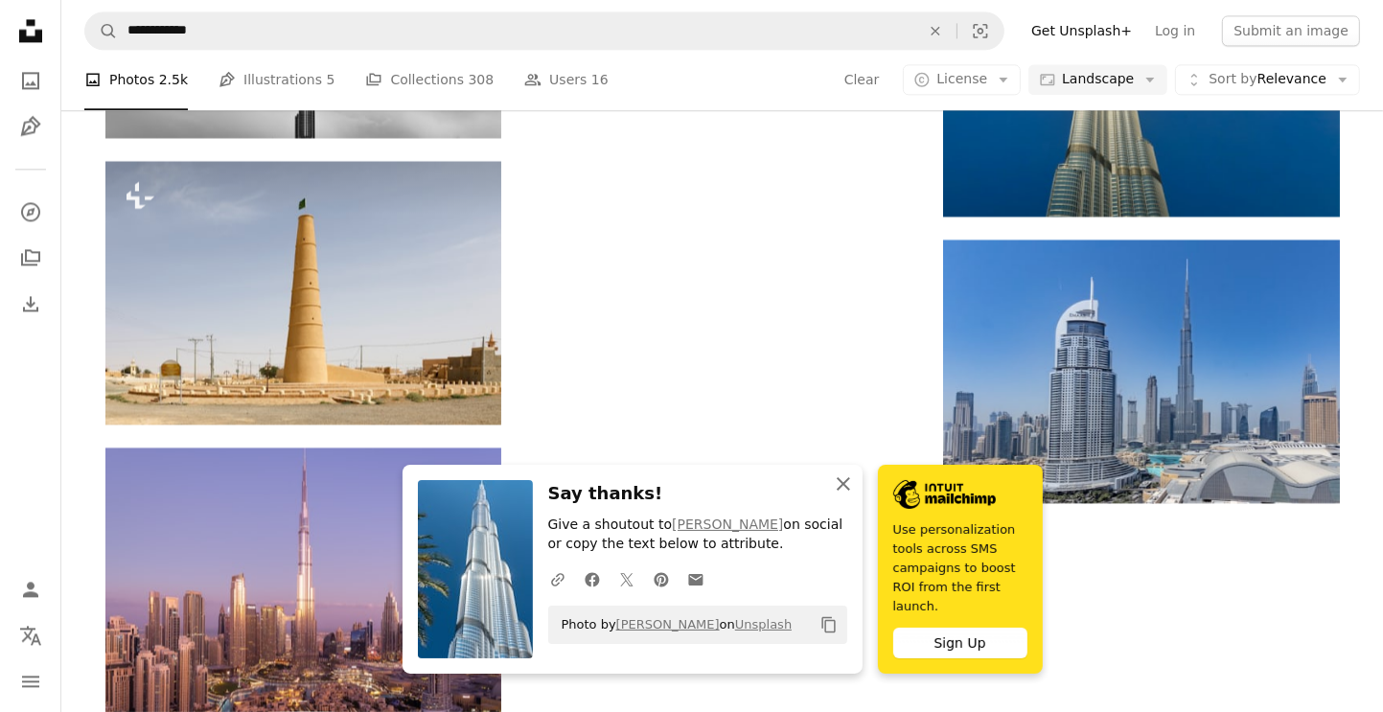
click at [846, 496] on icon "An X shape" at bounding box center [843, 484] width 23 height 23
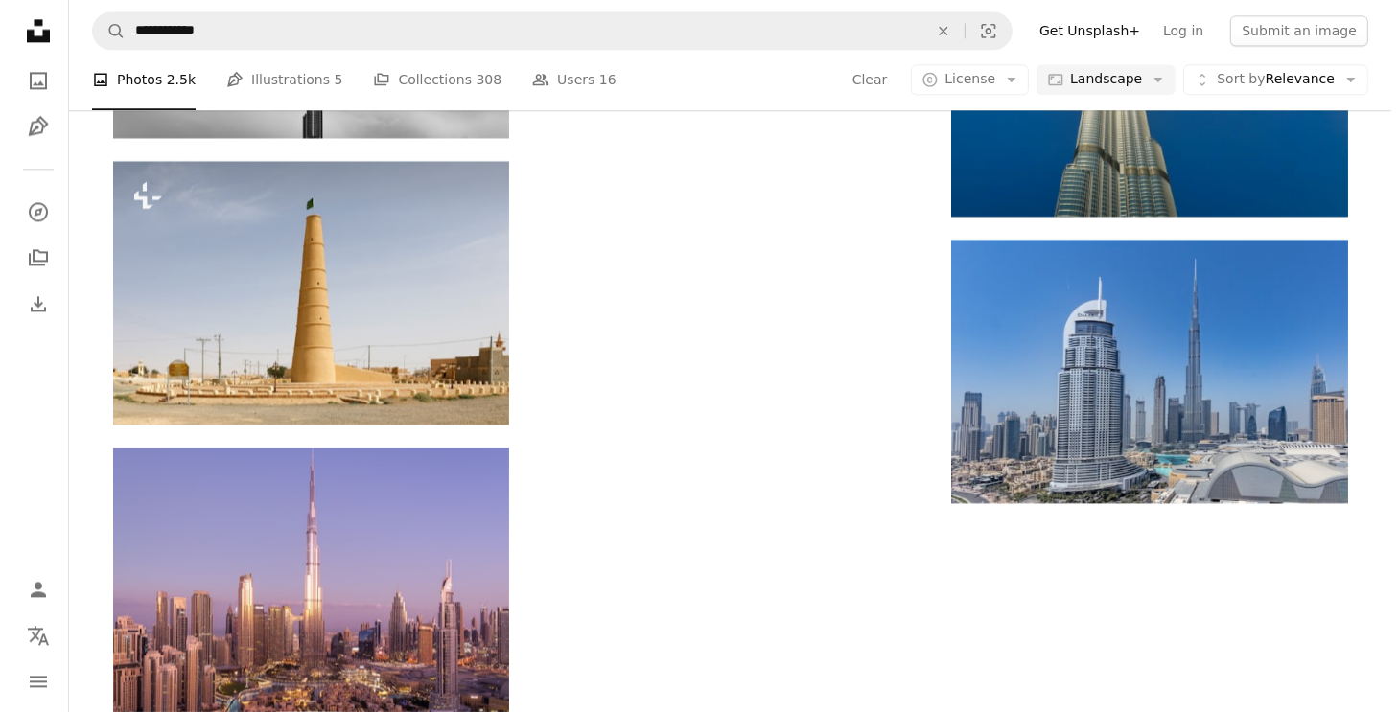
scroll to position [1630, 0]
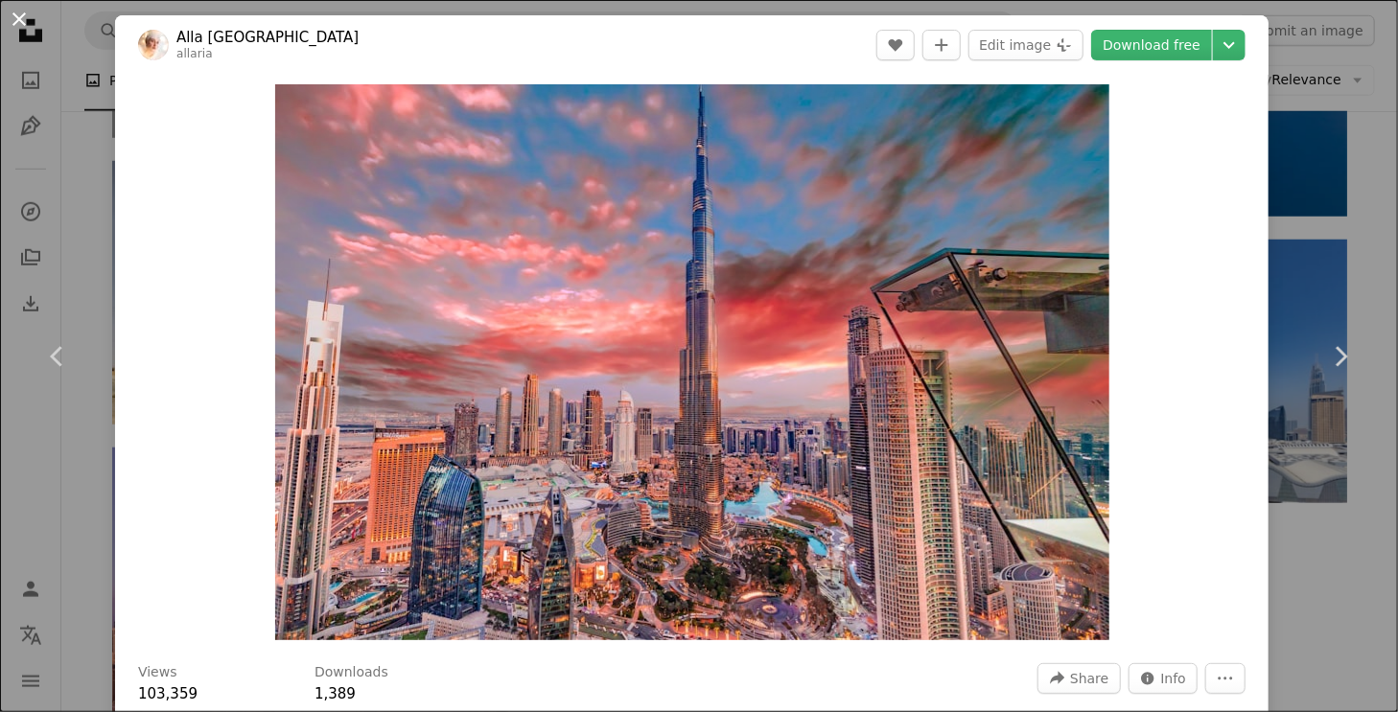
click at [19, 14] on button "An X shape" at bounding box center [19, 19] width 23 height 23
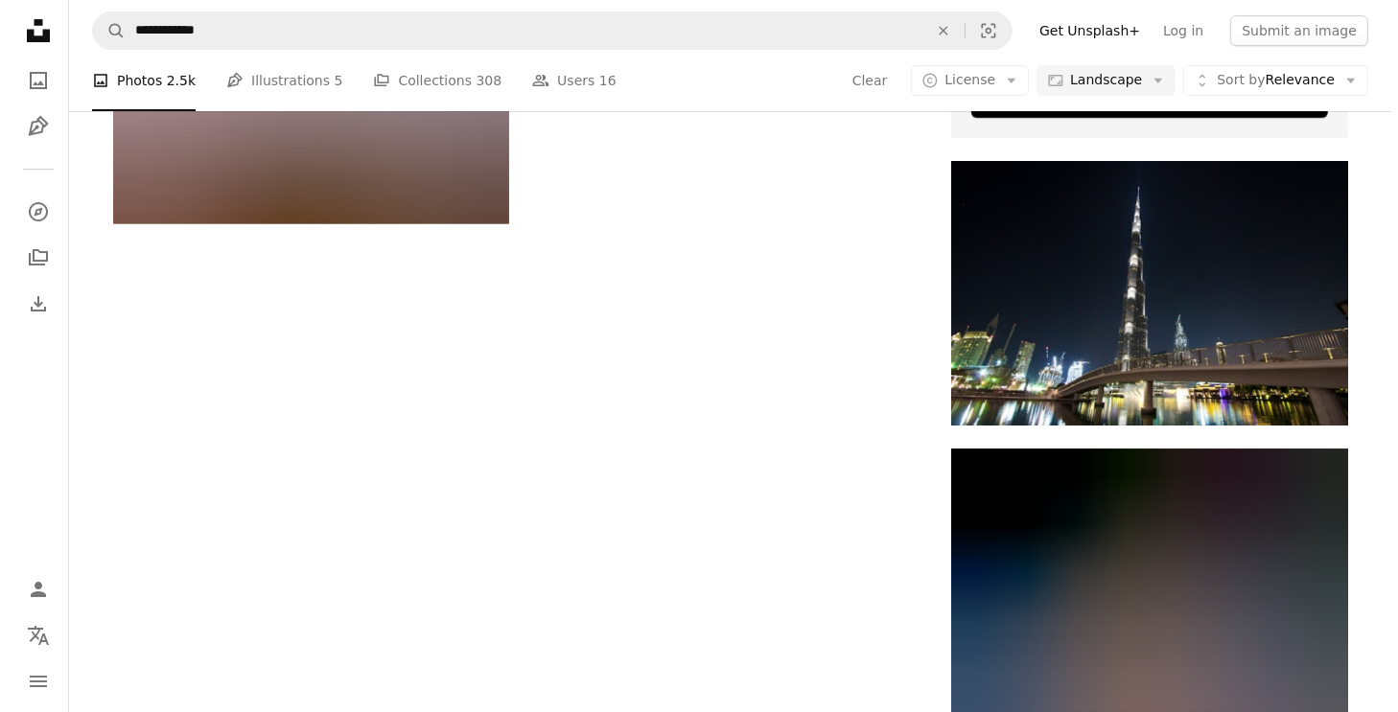
scroll to position [2588, 0]
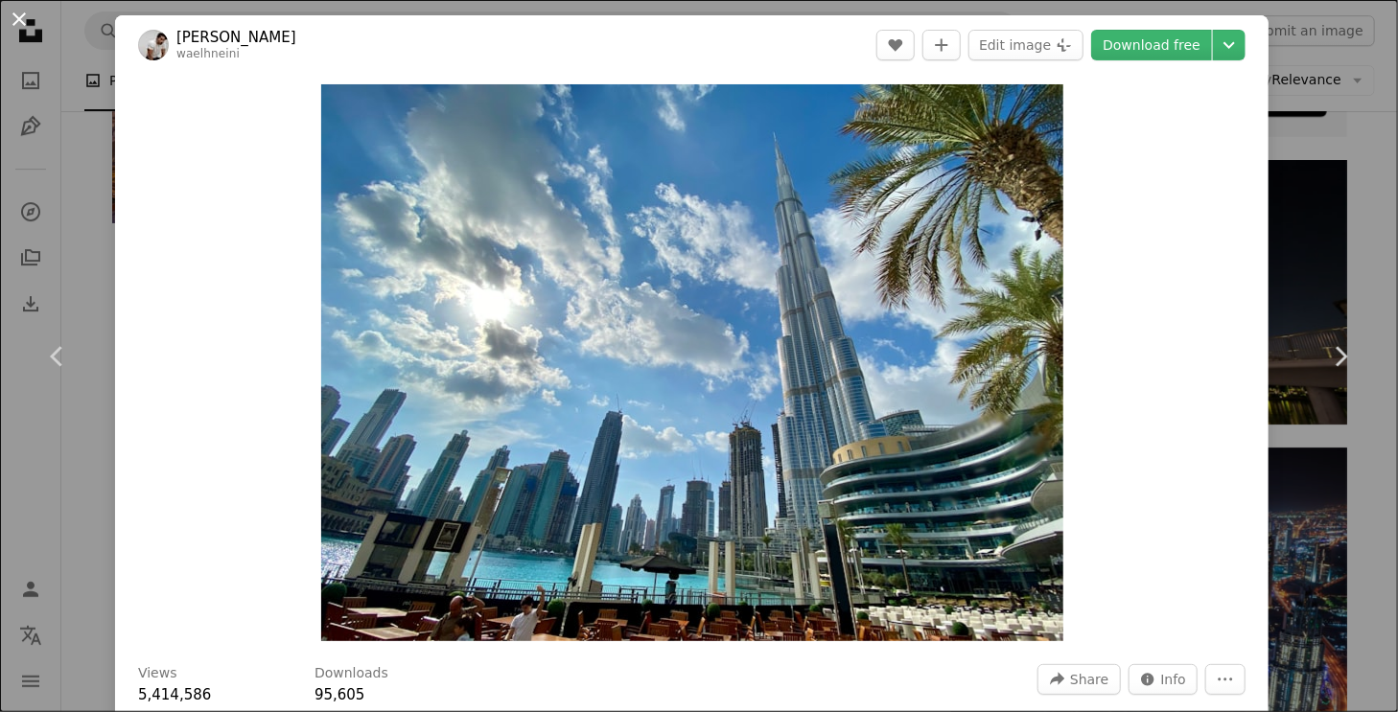
click at [21, 17] on button "An X shape" at bounding box center [19, 19] width 23 height 23
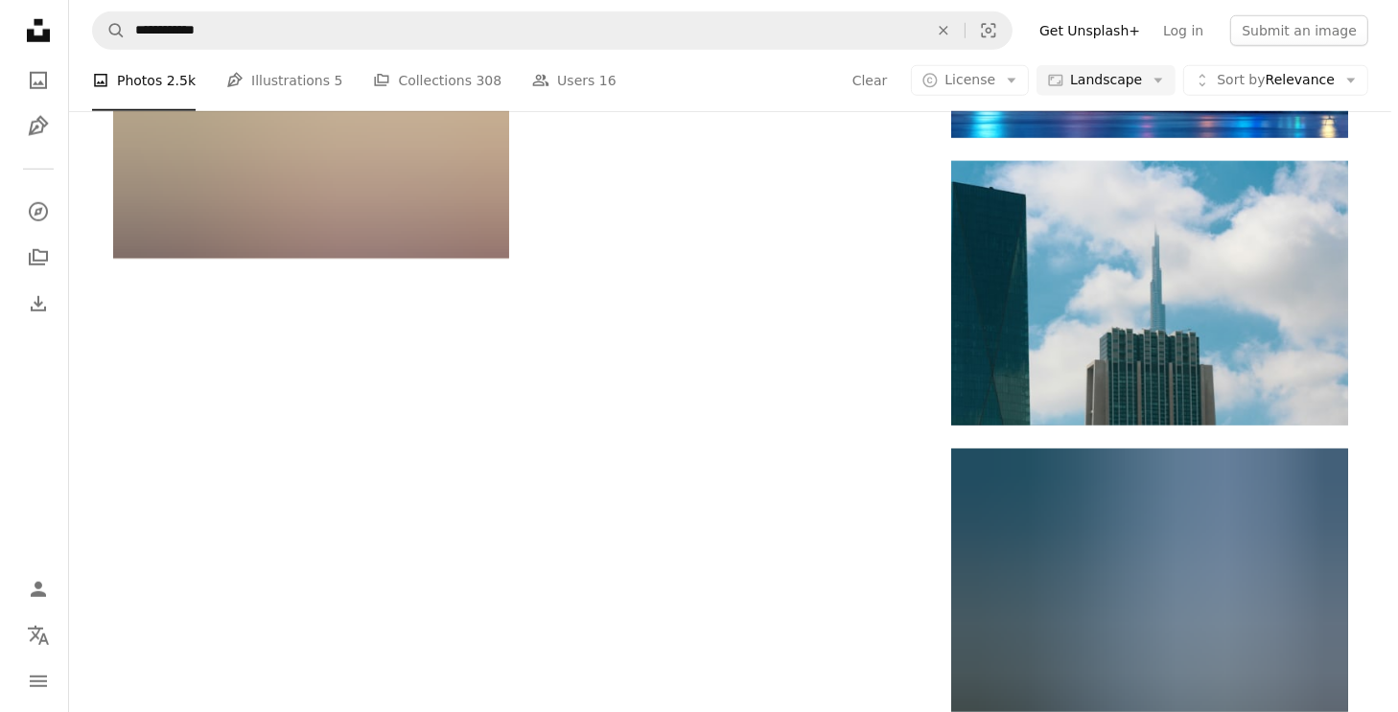
scroll to position [6231, 0]
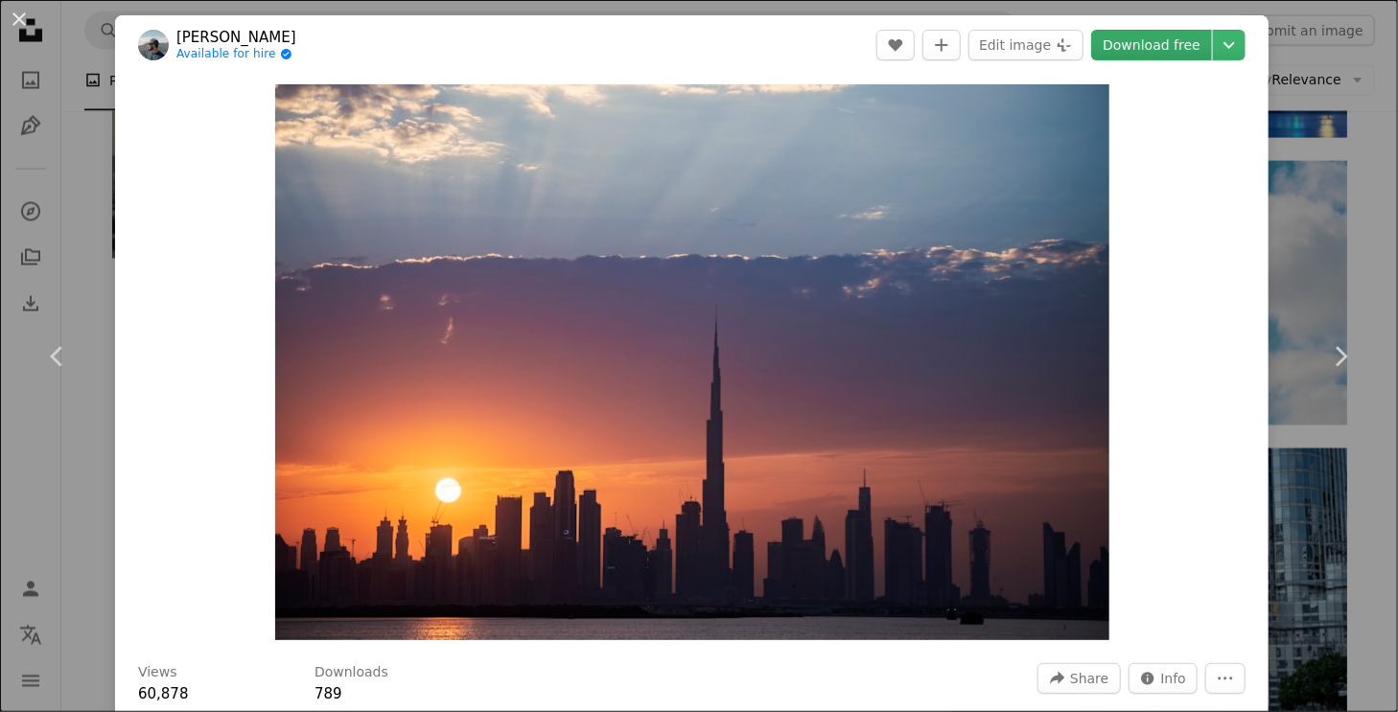
click at [1139, 51] on link "Download free" at bounding box center [1151, 45] width 121 height 31
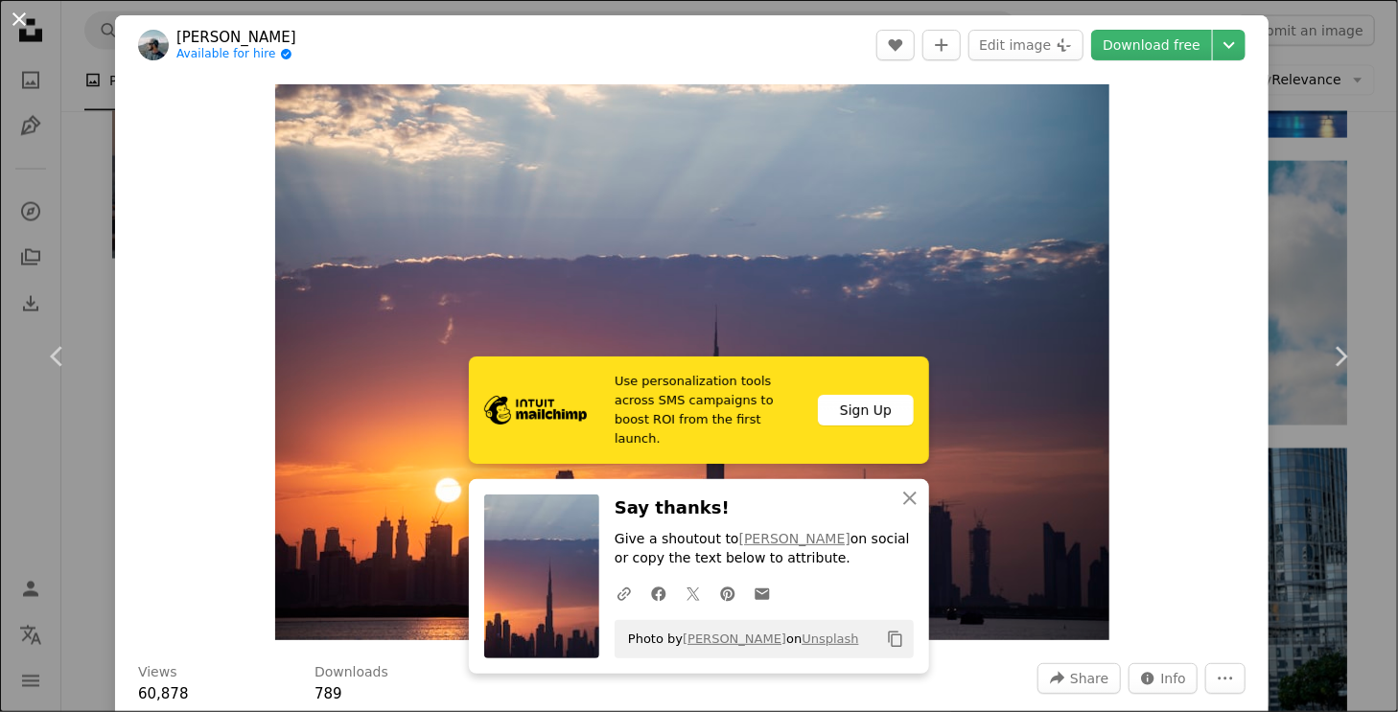
click at [22, 18] on button "An X shape" at bounding box center [19, 19] width 23 height 23
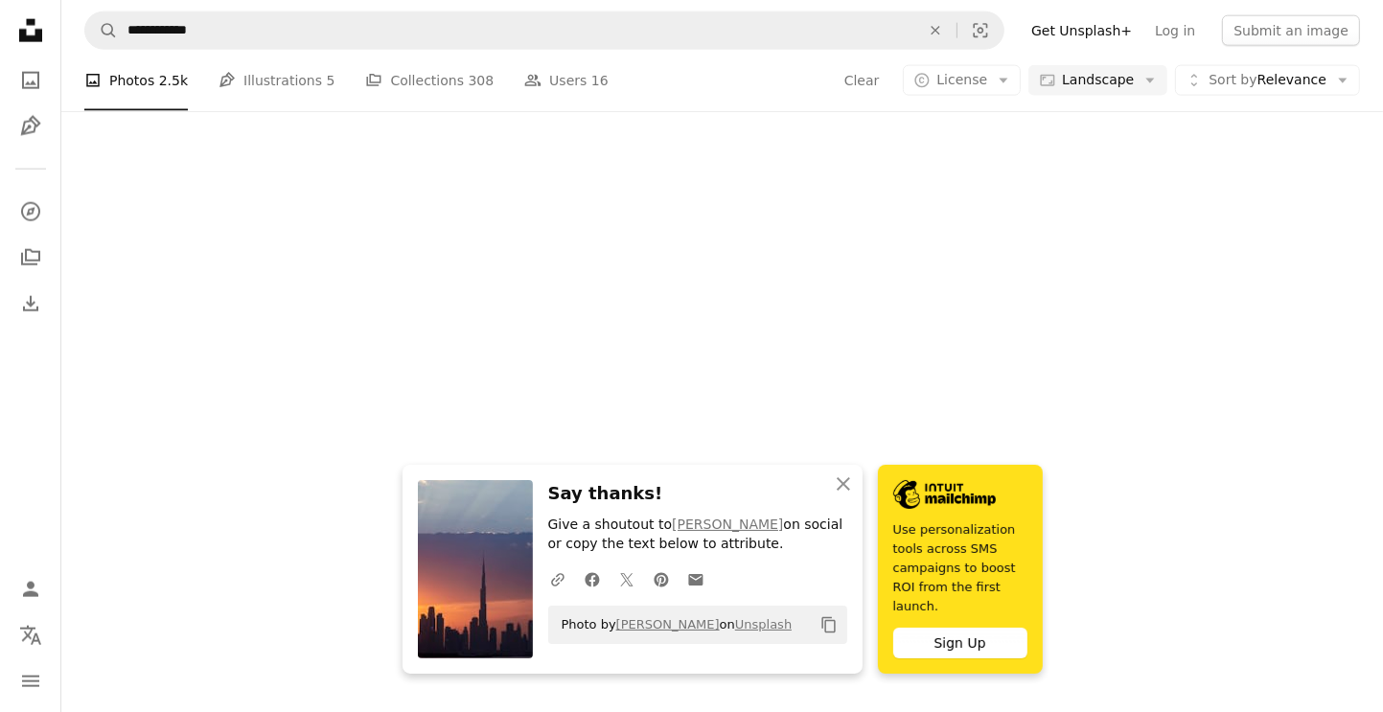
scroll to position [6806, 0]
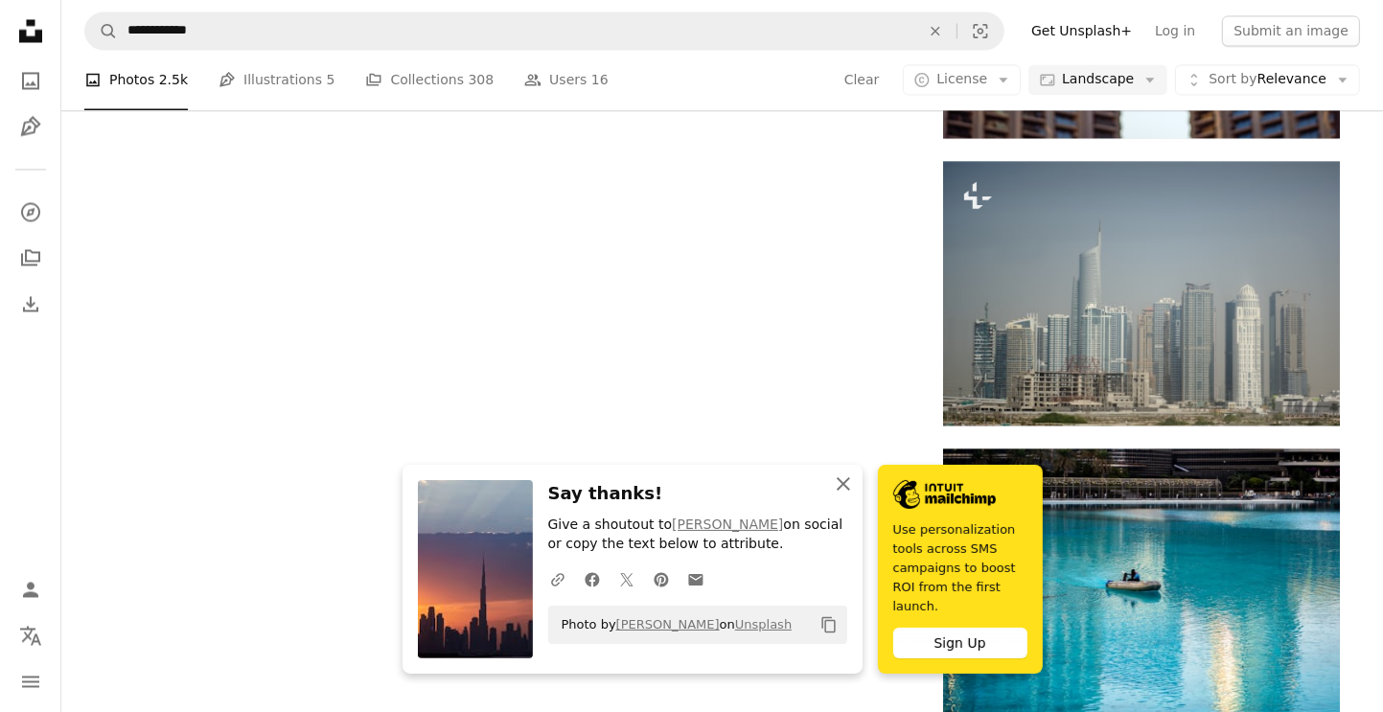
click at [844, 495] on icon "An X shape" at bounding box center [843, 484] width 23 height 23
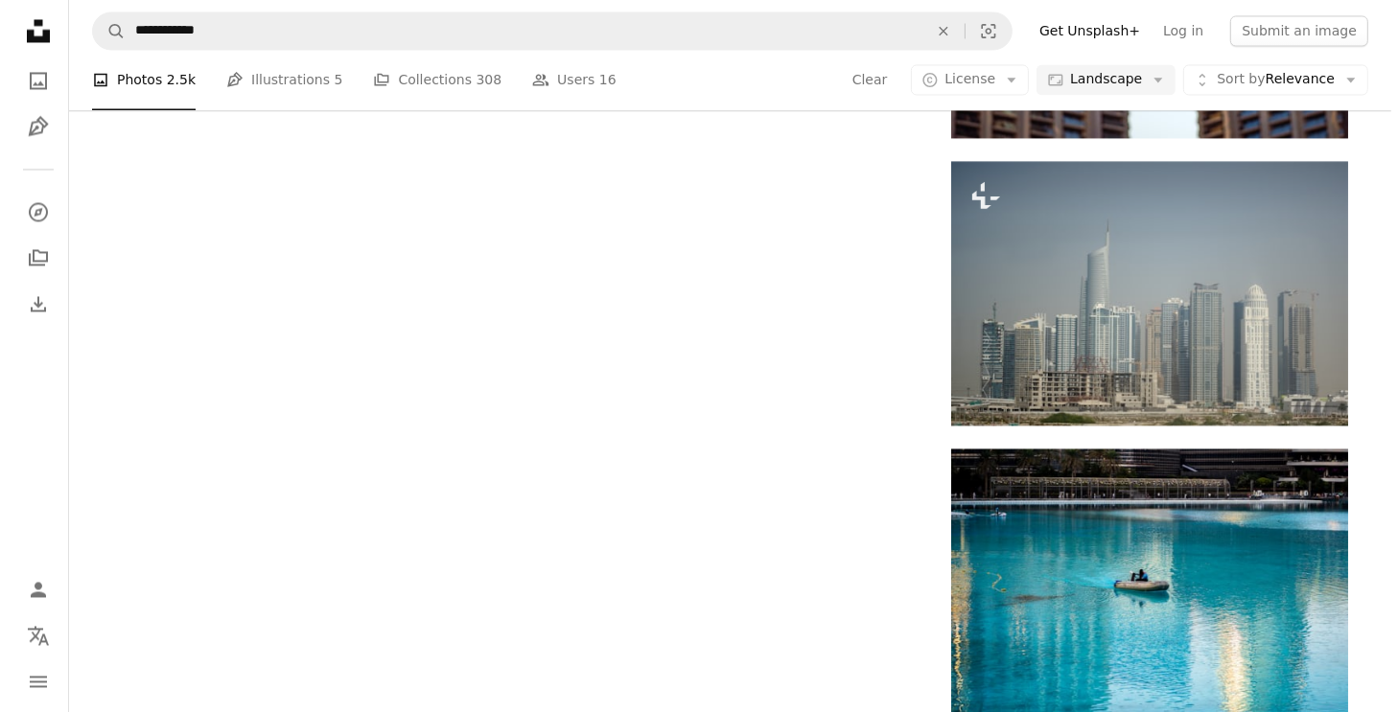
scroll to position [7477, 0]
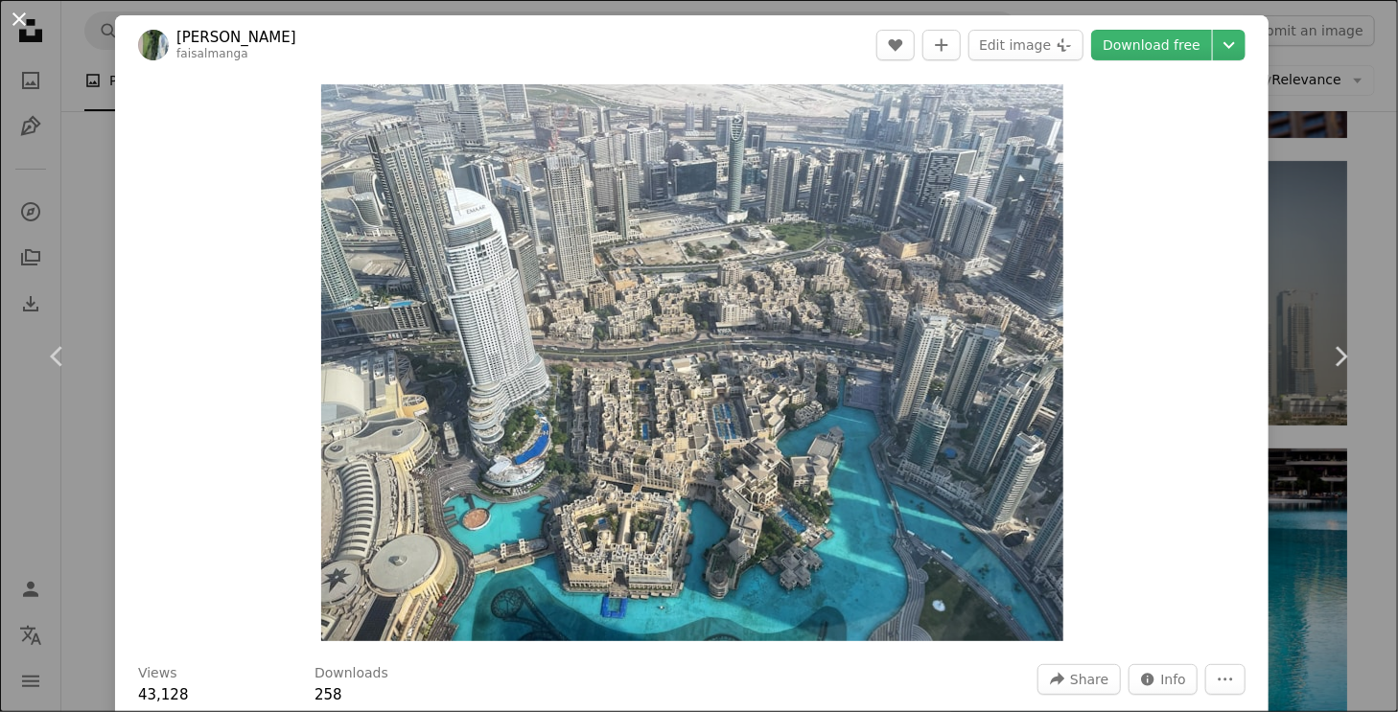
click at [22, 11] on button "An X shape" at bounding box center [19, 19] width 23 height 23
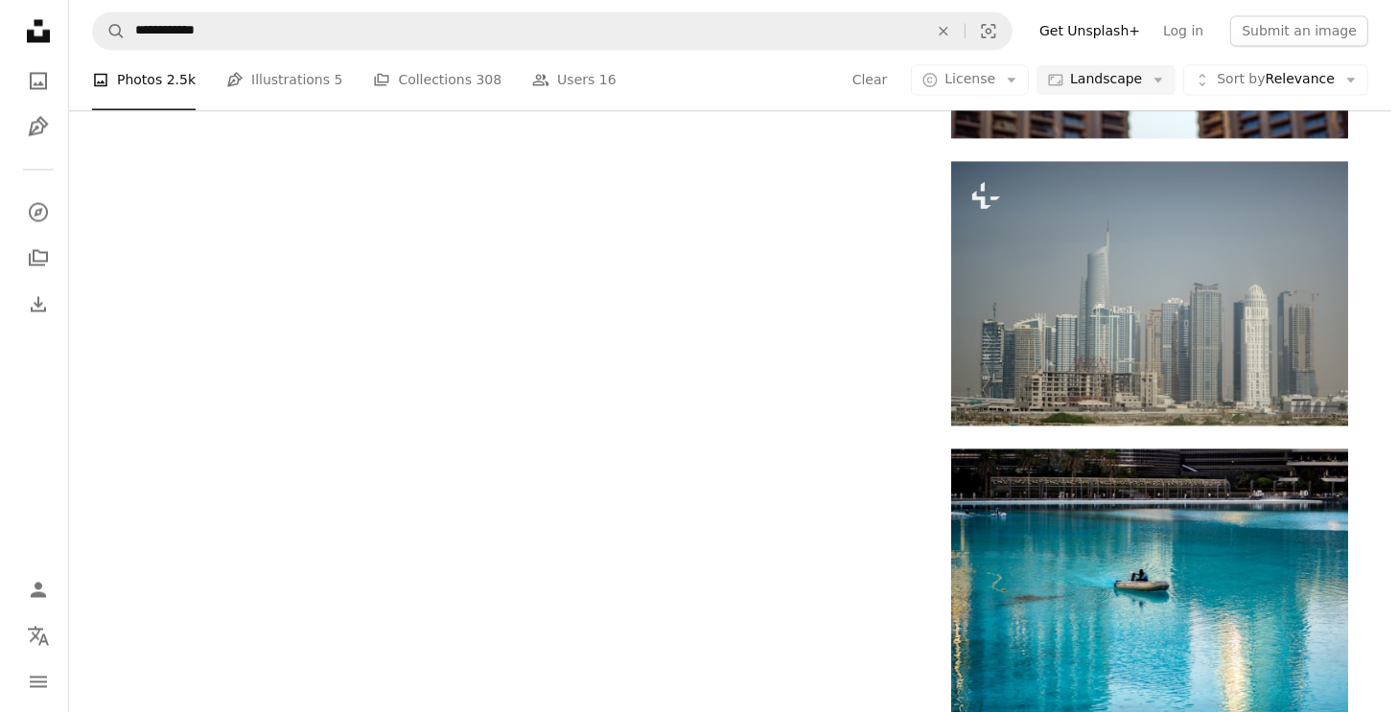
scroll to position [7861, 0]
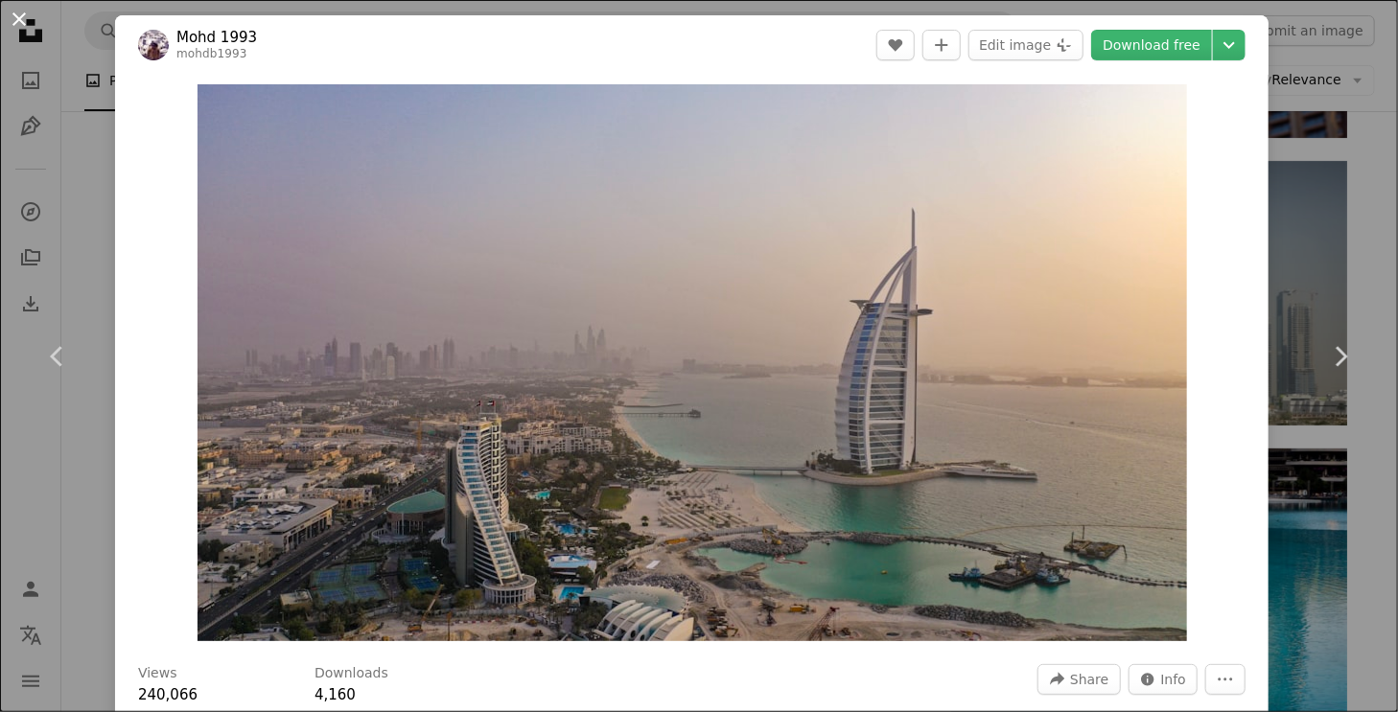
click at [27, 17] on button "An X shape" at bounding box center [19, 19] width 23 height 23
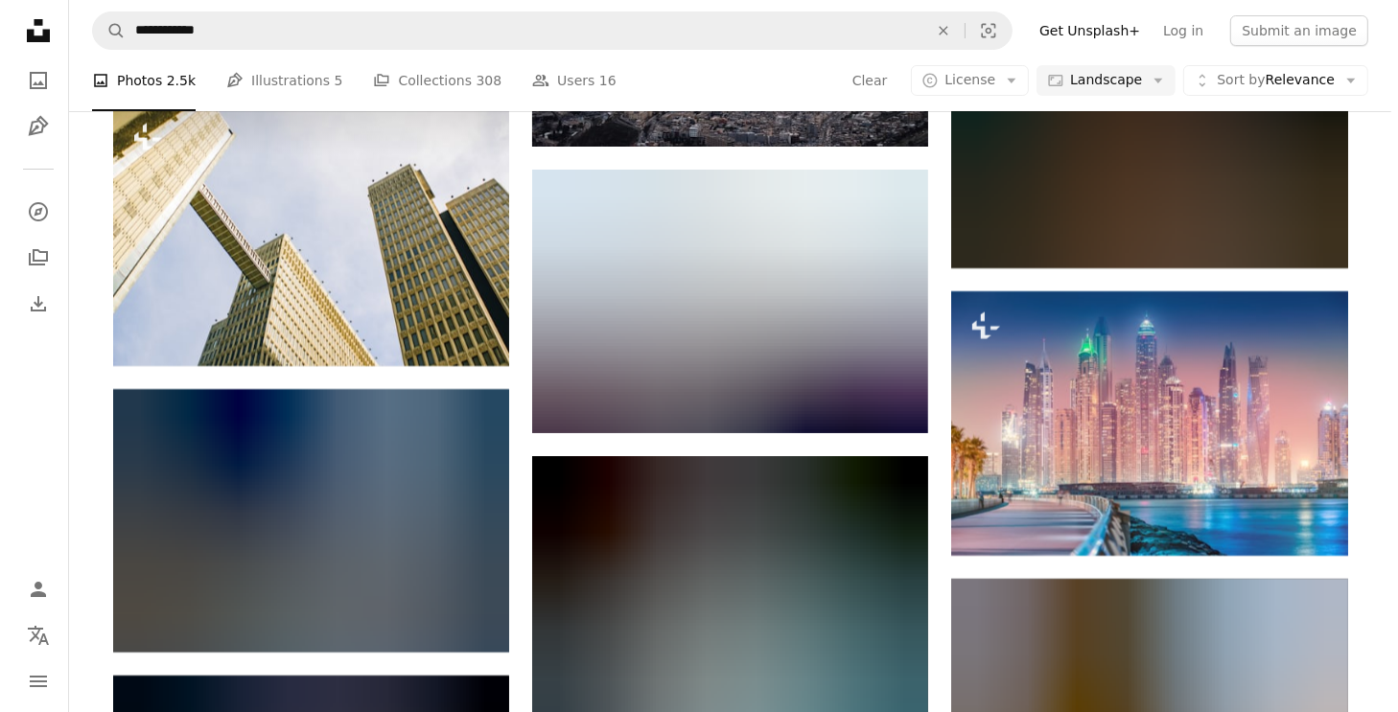
scroll to position [15722, 0]
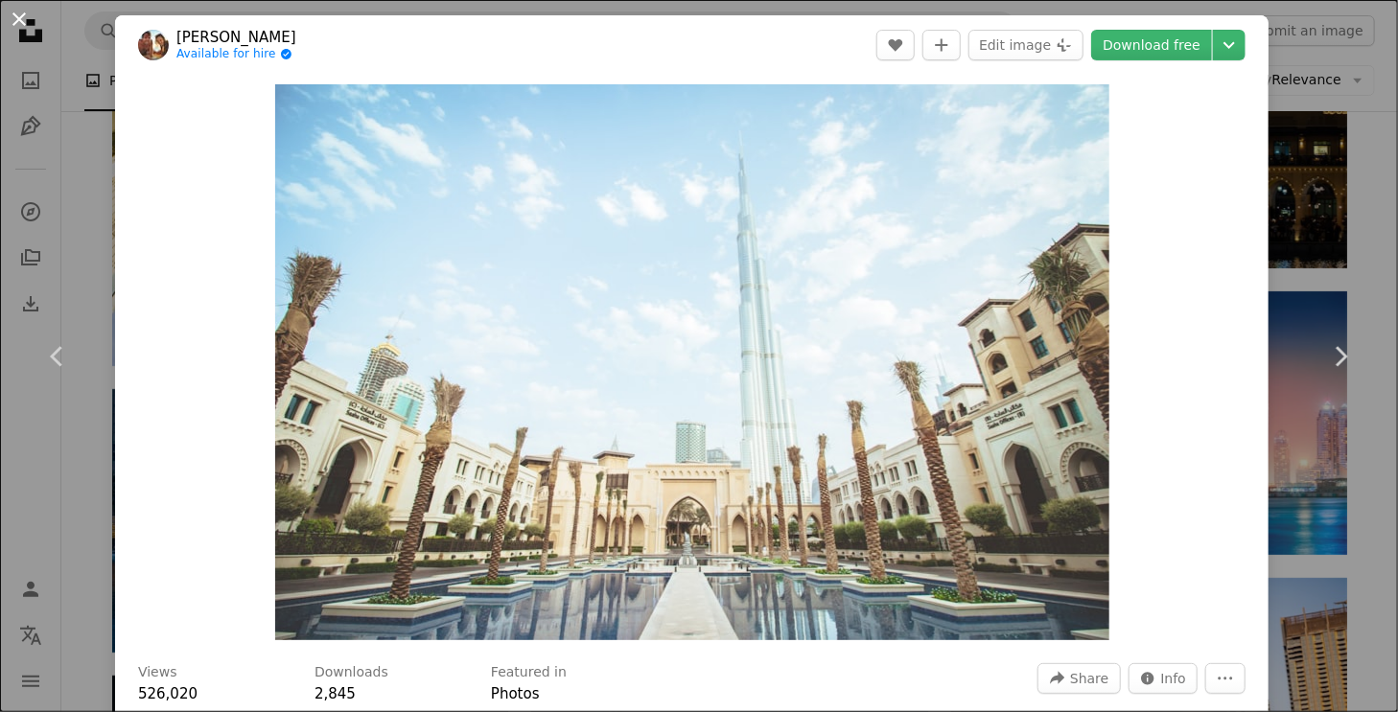
click at [14, 10] on button "An X shape" at bounding box center [19, 19] width 23 height 23
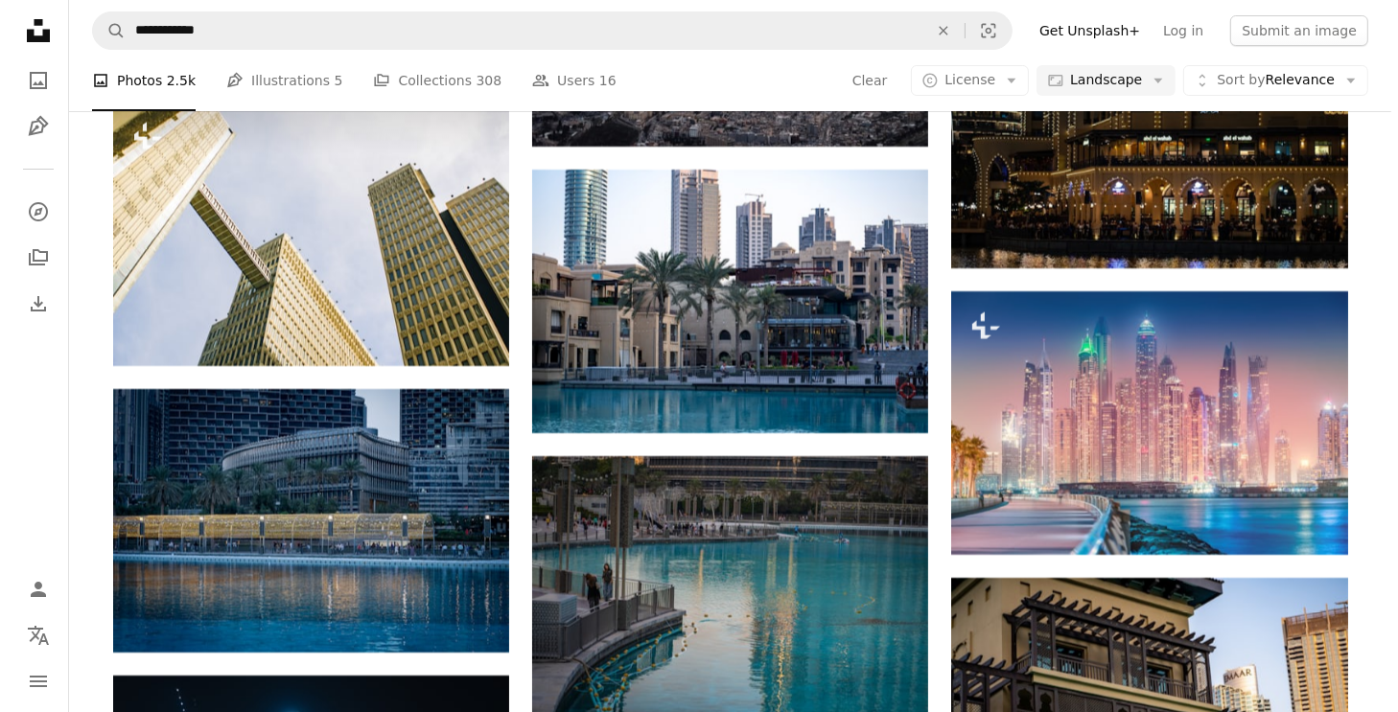
scroll to position [16872, 0]
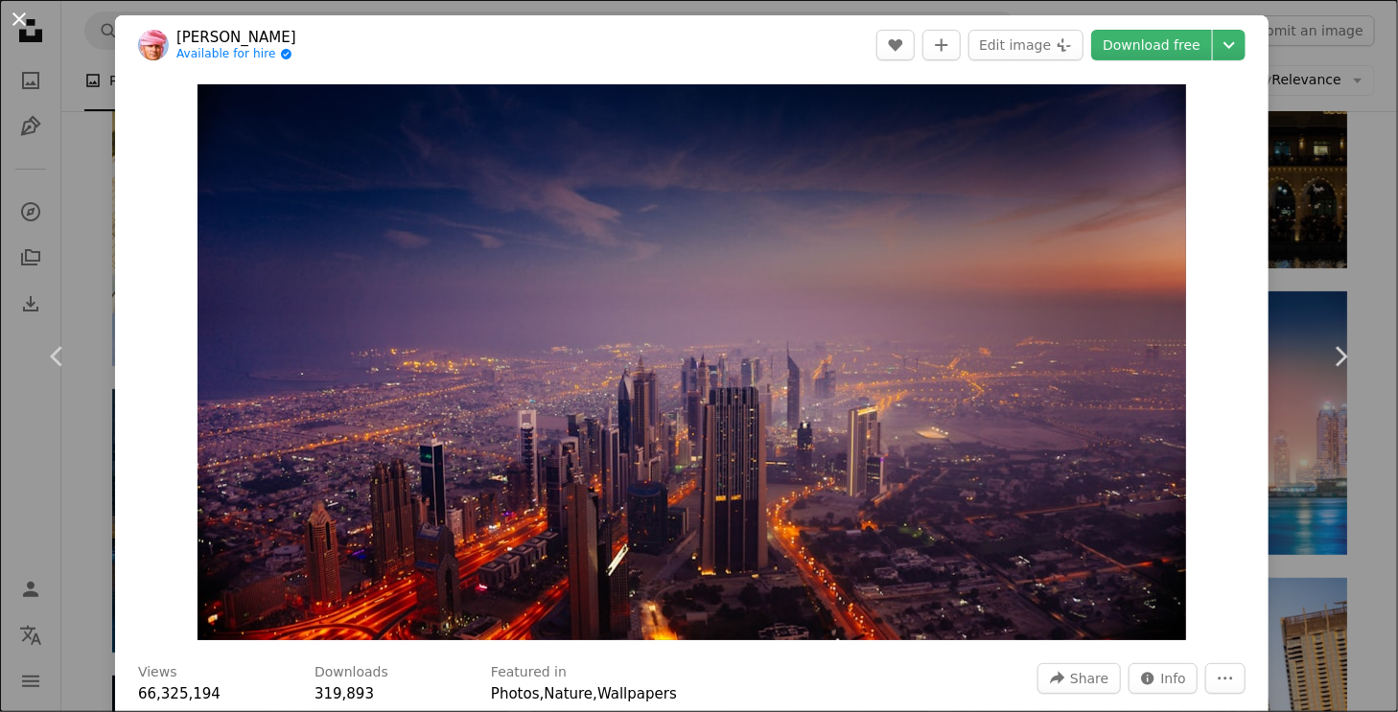
click at [24, 15] on button "An X shape" at bounding box center [19, 19] width 23 height 23
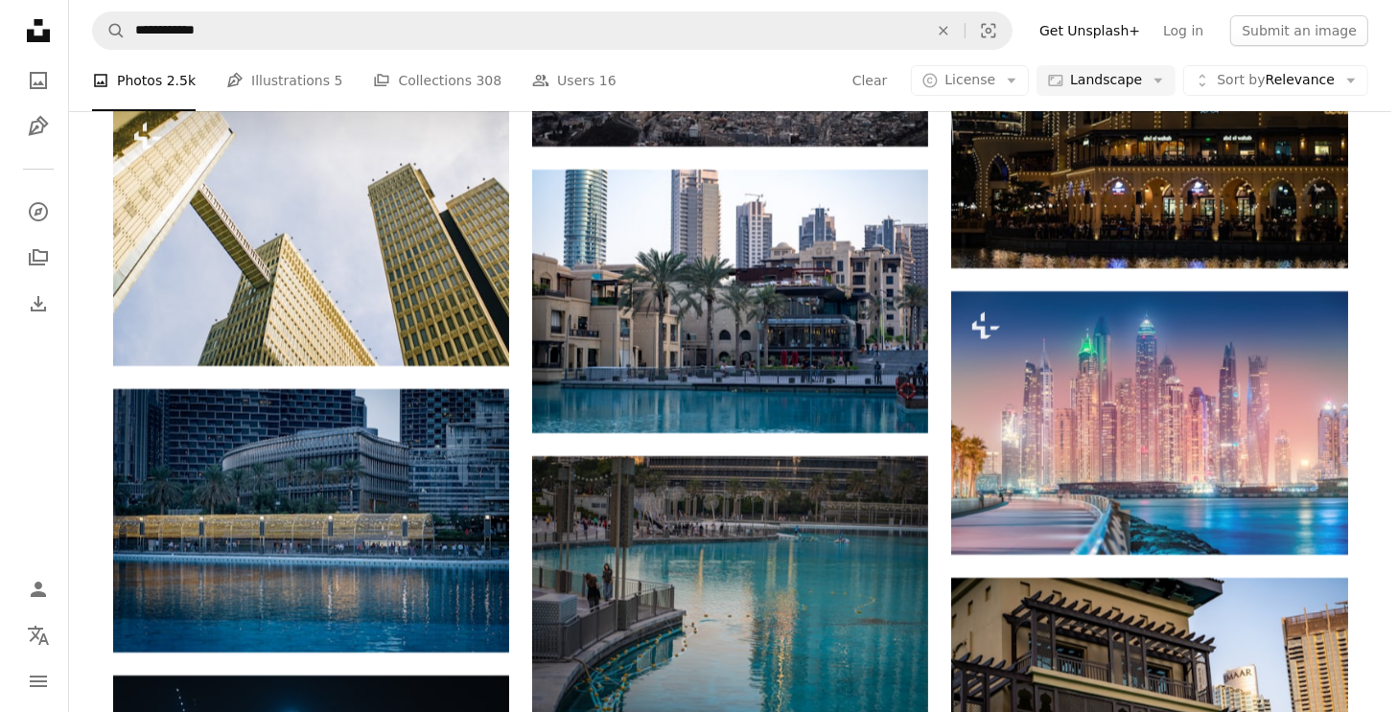
scroll to position [17543, 0]
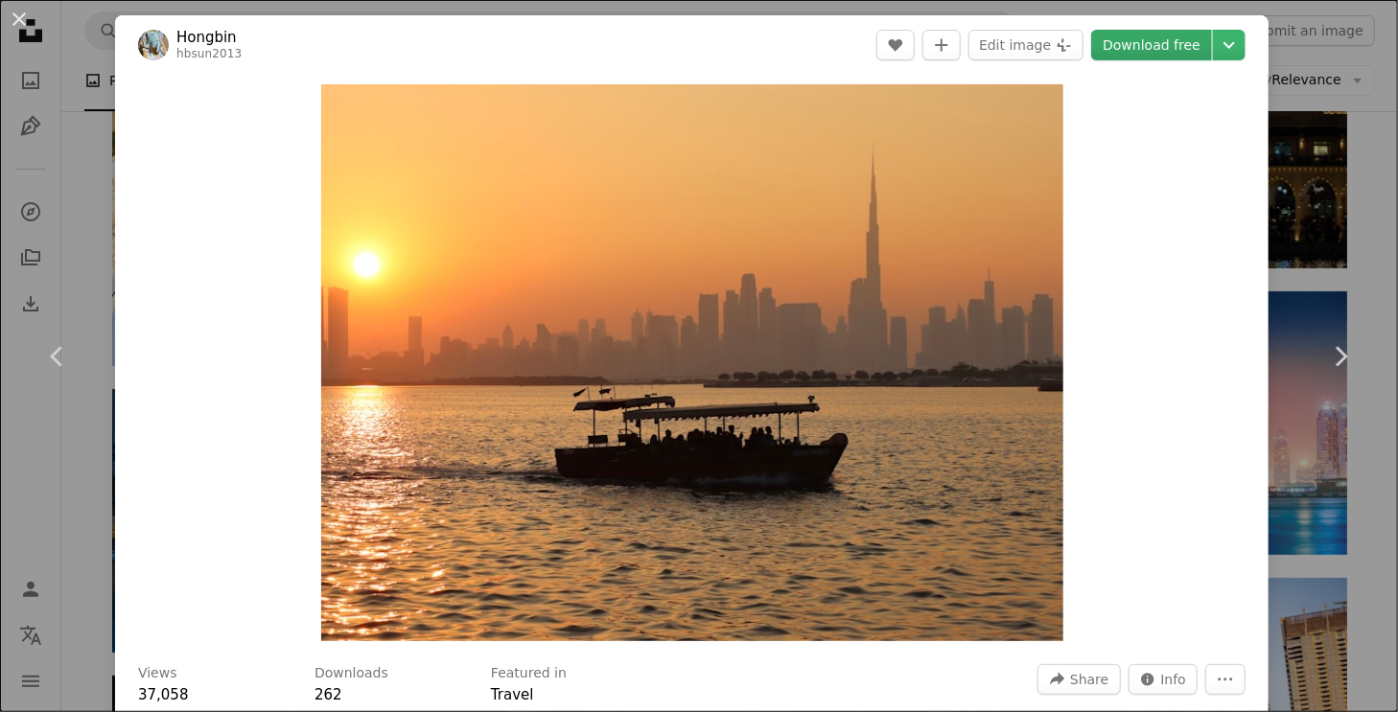
click at [1142, 42] on link "Download free" at bounding box center [1151, 45] width 121 height 31
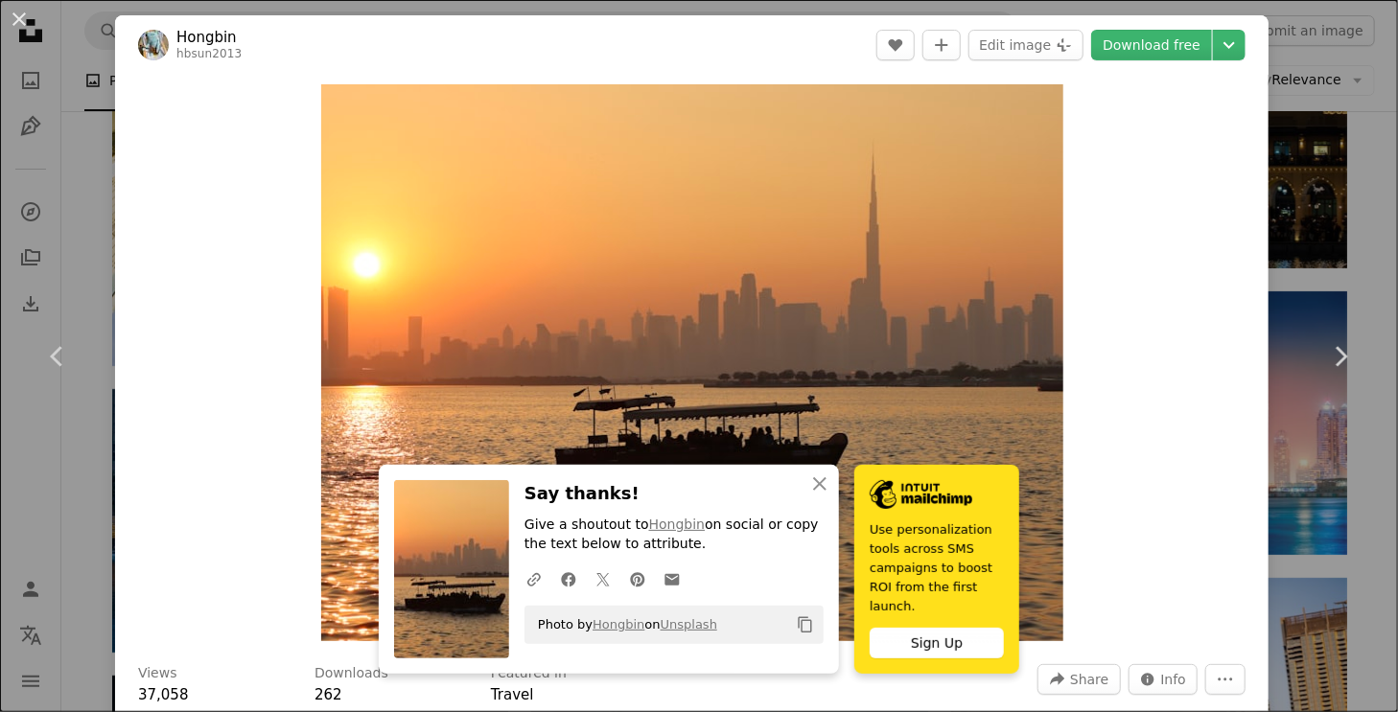
click at [1118, 263] on div "Zoom in" at bounding box center [691, 363] width 1153 height 576
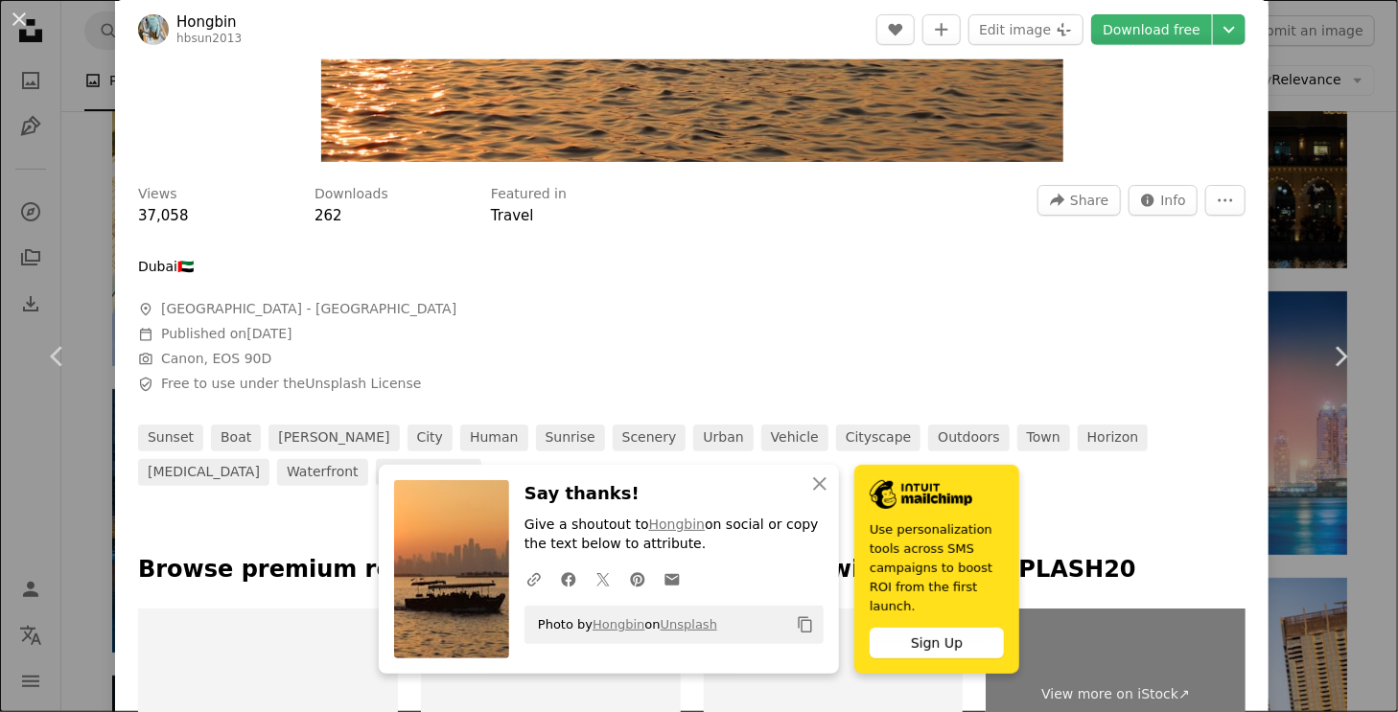
scroll to position [96, 0]
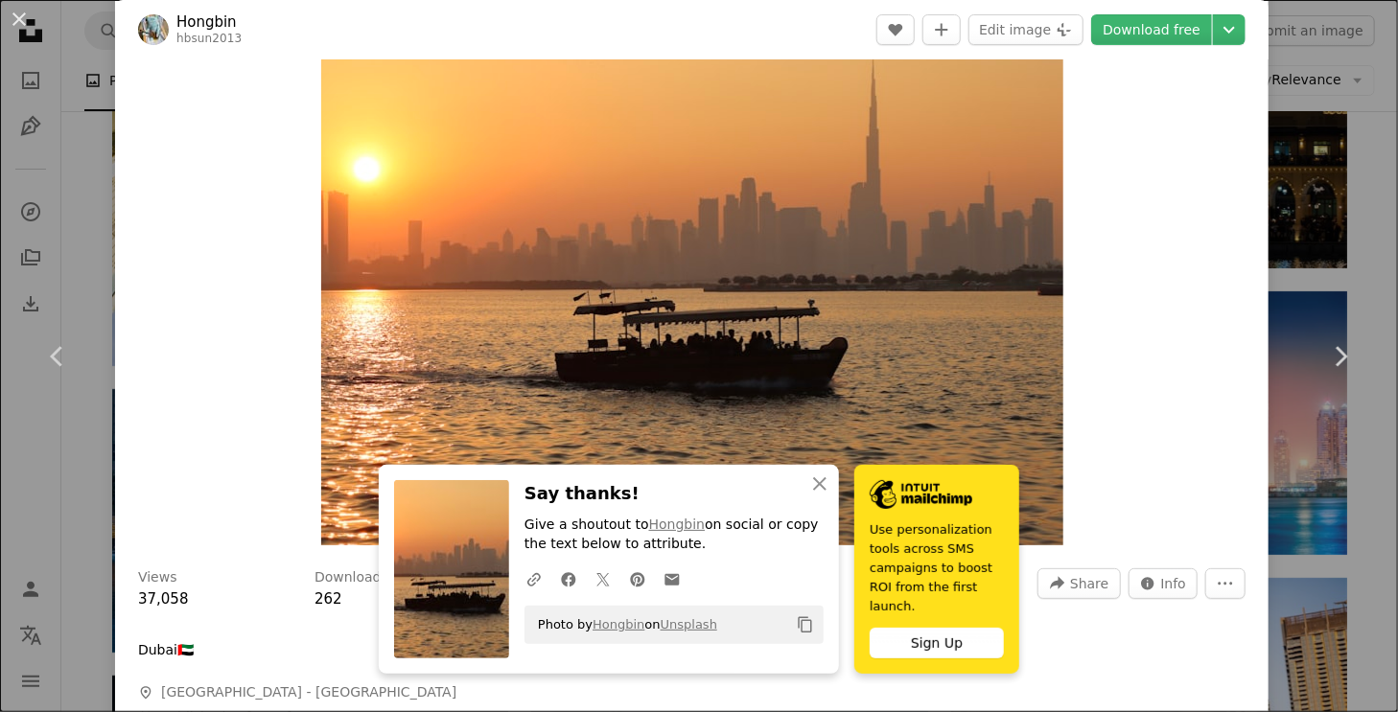
click at [1101, 463] on div "Zoom in" at bounding box center [691, 267] width 1153 height 576
